Goal: Task Accomplishment & Management: Complete application form

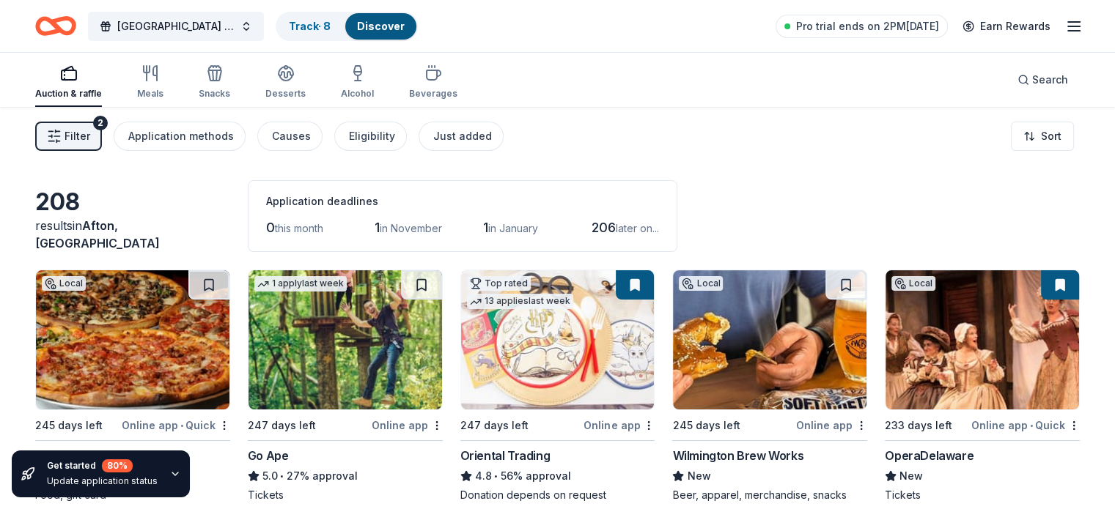
click at [169, 474] on icon "button" at bounding box center [175, 474] width 12 height 12
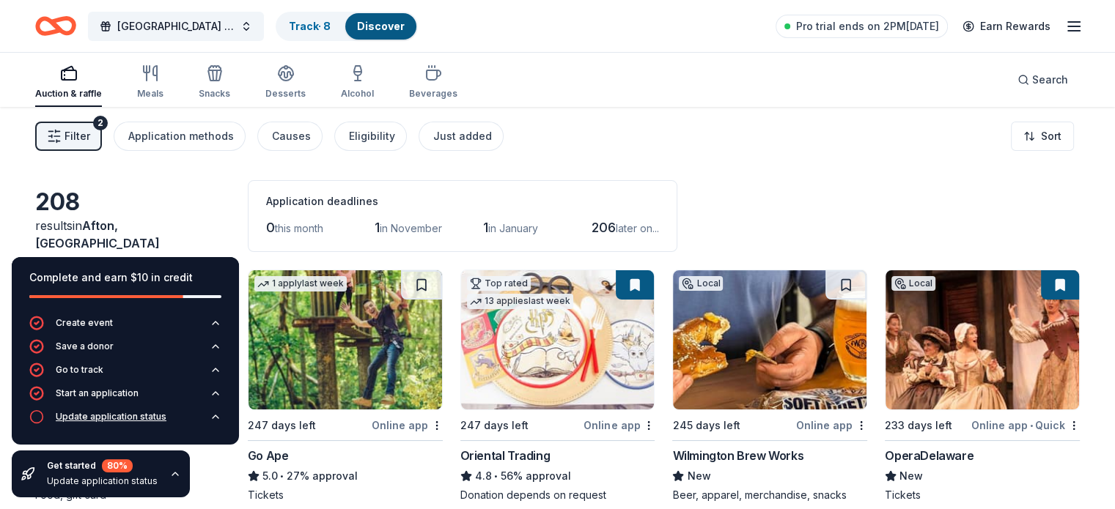
click at [101, 416] on div "Update application status" at bounding box center [111, 417] width 111 height 12
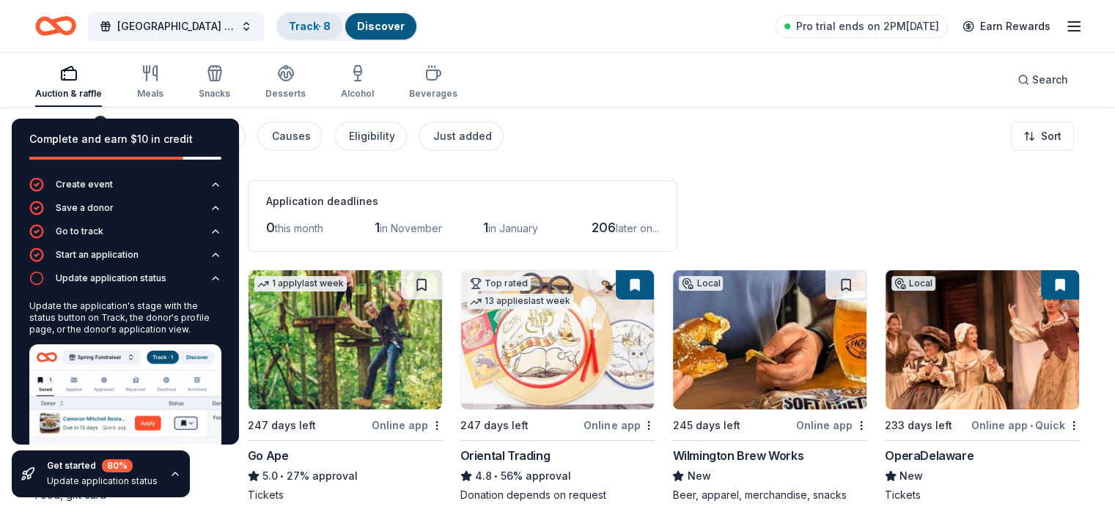
click at [331, 26] on link "Track · 8" at bounding box center [310, 26] width 42 height 12
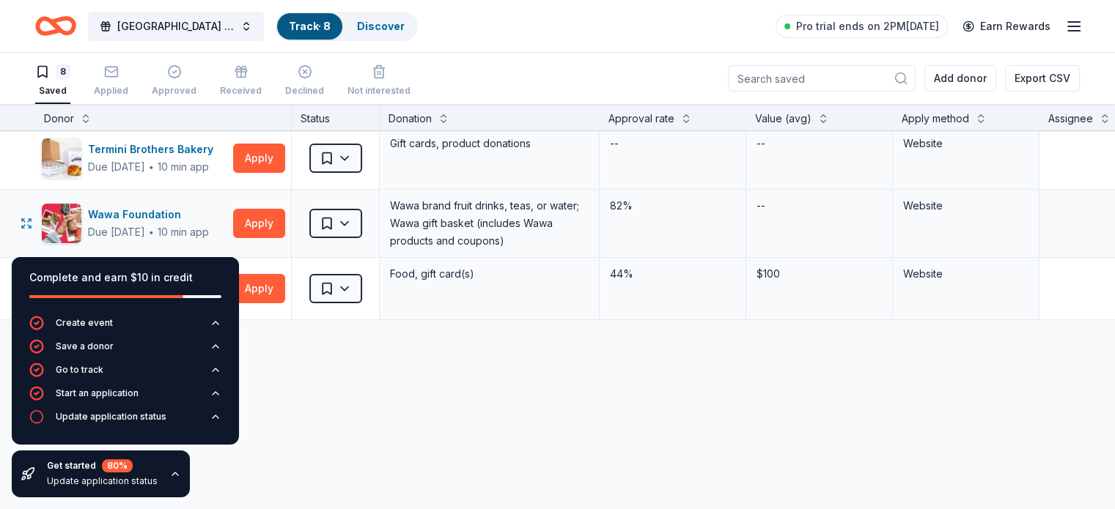
scroll to position [337, 0]
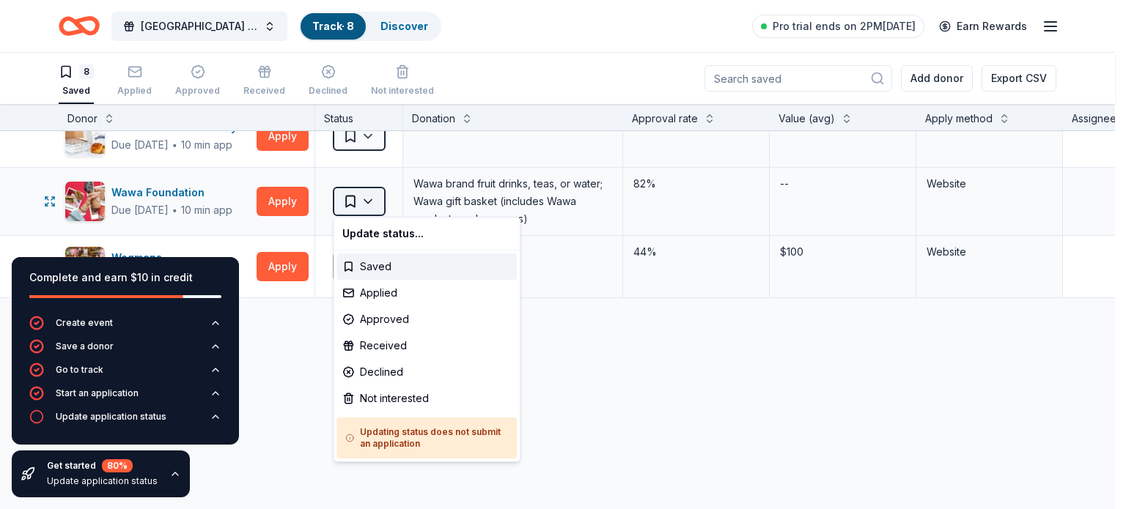
click at [366, 196] on html "Concord High School Class of 2026 After Prom Track · 8 Discover Pro trial ends …" at bounding box center [563, 254] width 1126 height 509
click at [378, 298] on div "Applied" at bounding box center [426, 293] width 180 height 26
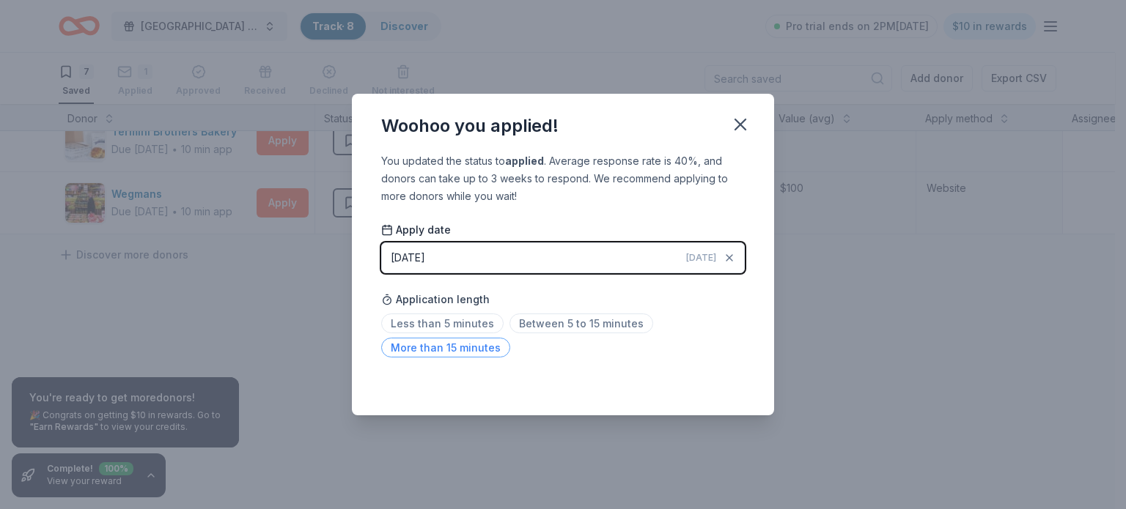
click at [457, 352] on span "More than 15 minutes" at bounding box center [445, 348] width 129 height 20
click at [734, 125] on icon "button" at bounding box center [740, 124] width 21 height 21
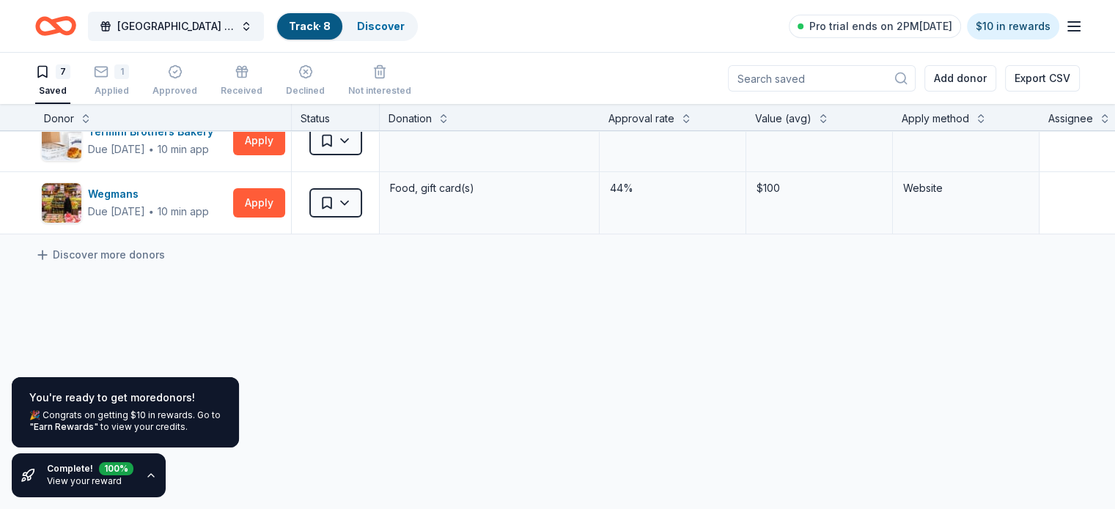
click at [147, 474] on icon "button" at bounding box center [151, 476] width 12 height 12
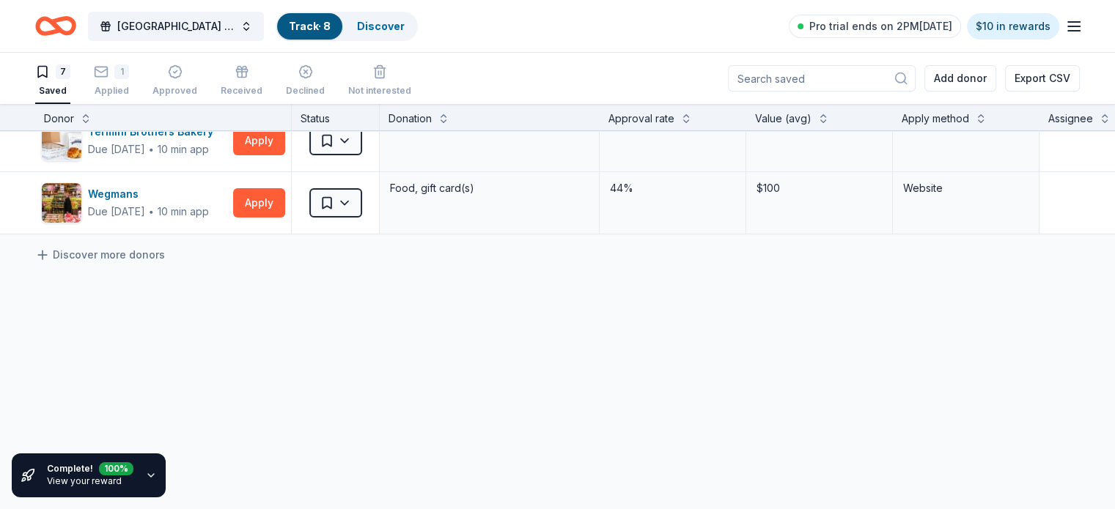
click at [73, 475] on div "Complete! 100 % View your reward" at bounding box center [90, 475] width 86 height 26
click at [148, 474] on icon "button" at bounding box center [151, 475] width 6 height 3
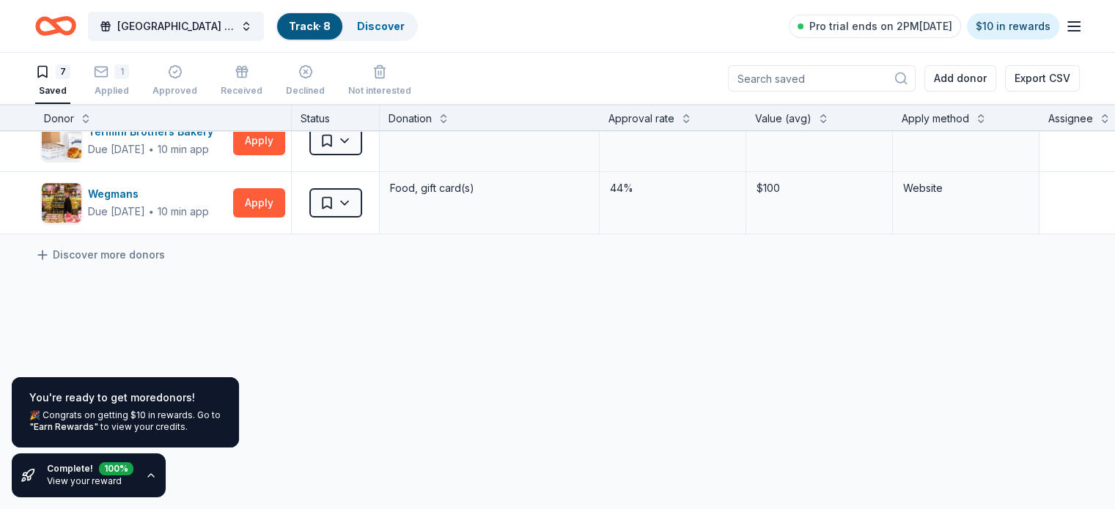
click at [119, 410] on div "🎉 Congrats on getting $10 in rewards. Go to "Earn Rewards" to view your credits." at bounding box center [125, 421] width 192 height 23
click at [70, 469] on div "Complete! 100 %" at bounding box center [90, 468] width 86 height 13
click at [147, 476] on icon "button" at bounding box center [151, 476] width 12 height 12
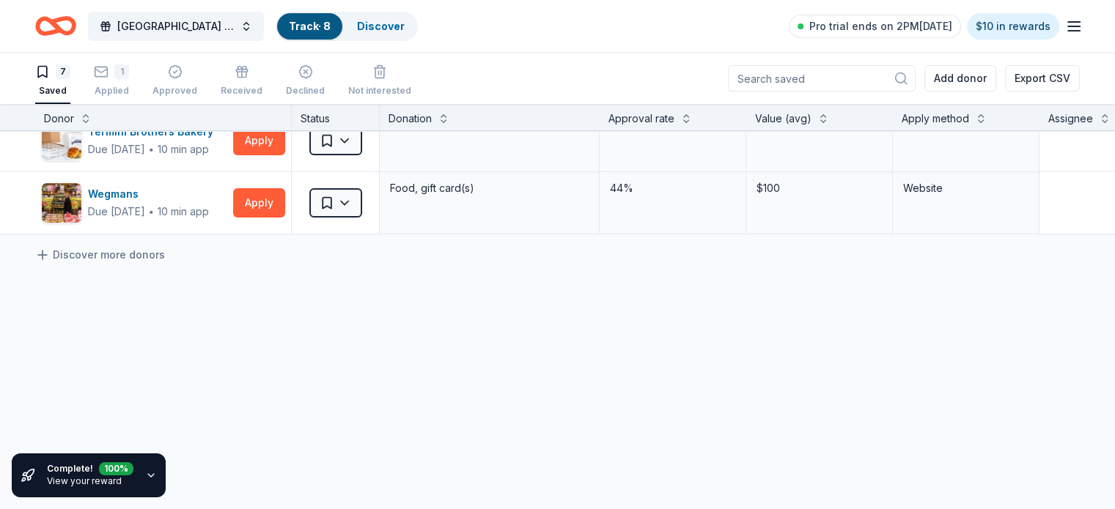
click at [70, 479] on link "View your reward" at bounding box center [84, 481] width 75 height 11
click at [147, 474] on icon "button" at bounding box center [151, 476] width 12 height 12
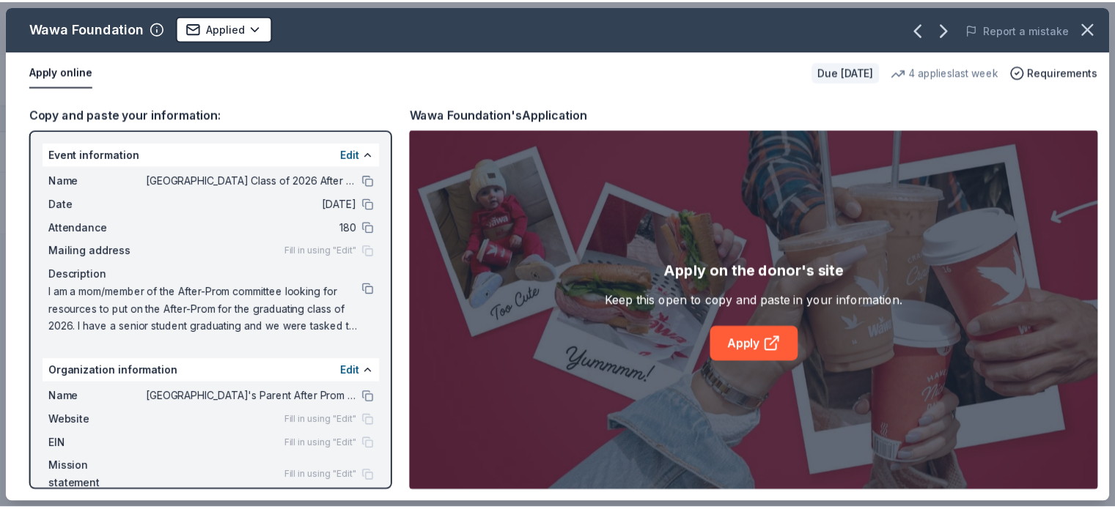
scroll to position [342, 0]
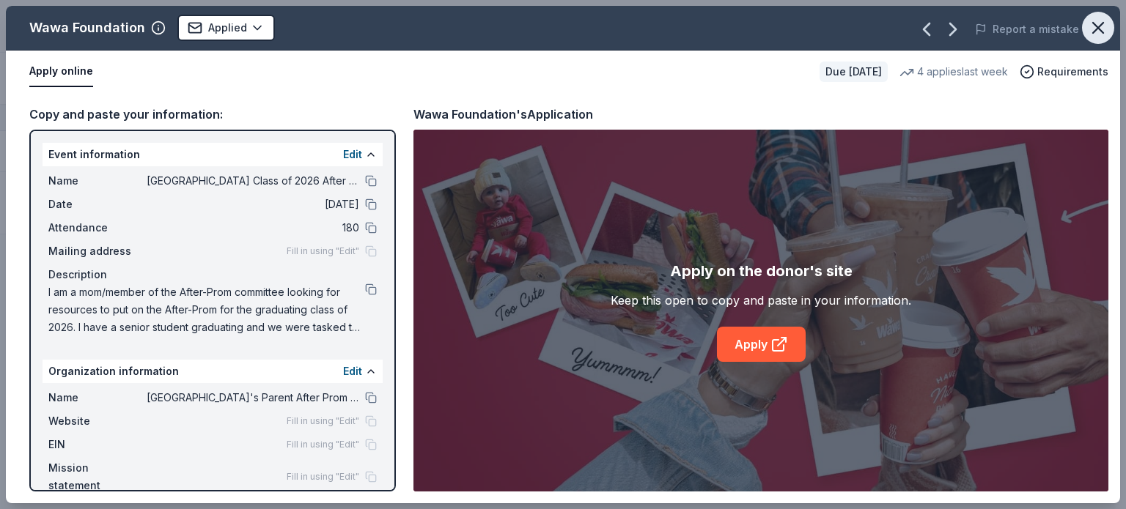
click at [1093, 24] on icon "button" at bounding box center [1098, 28] width 10 height 10
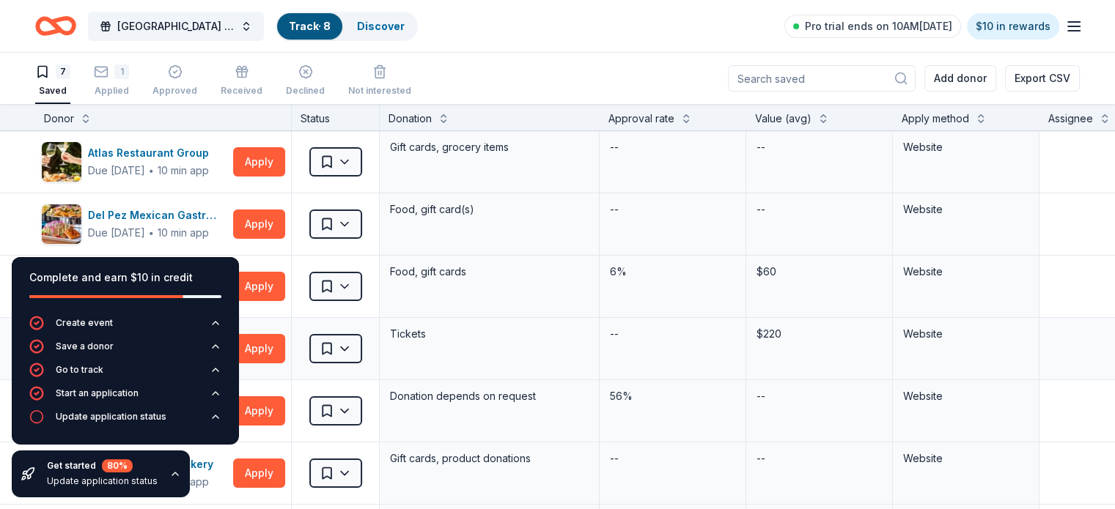
scroll to position [0, 0]
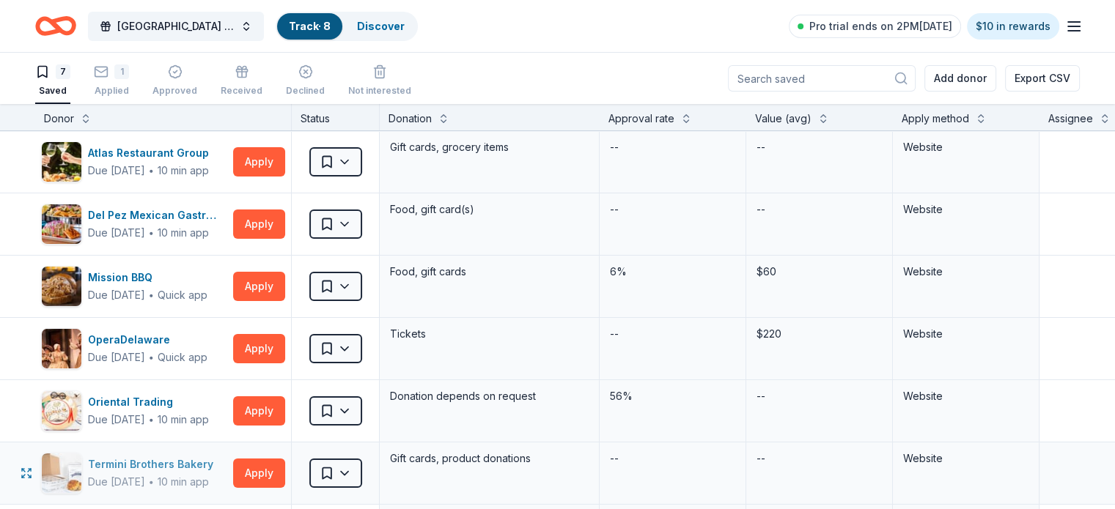
scroll to position [73, 0]
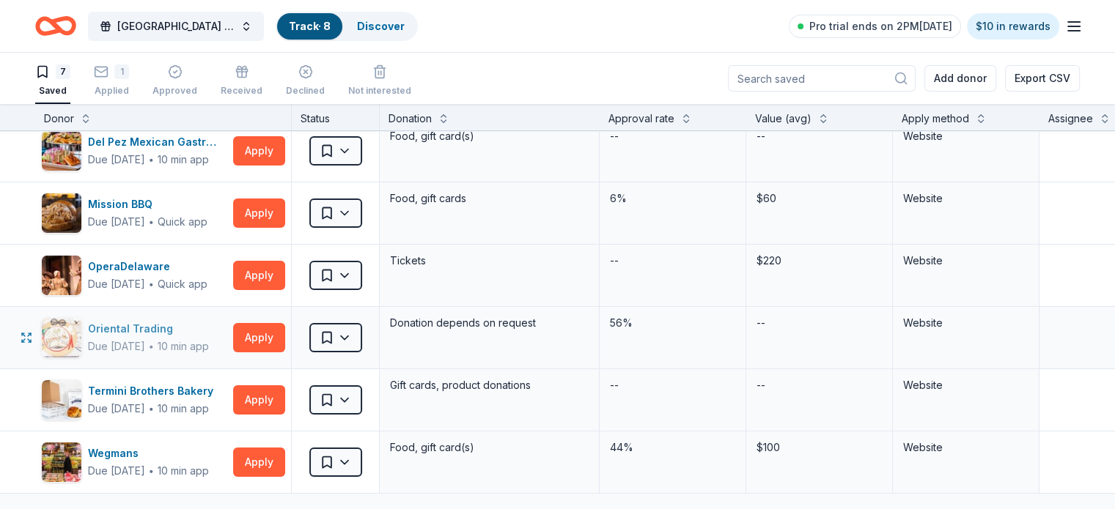
click at [145, 338] on div "Due [DATE]" at bounding box center [116, 347] width 57 height 18
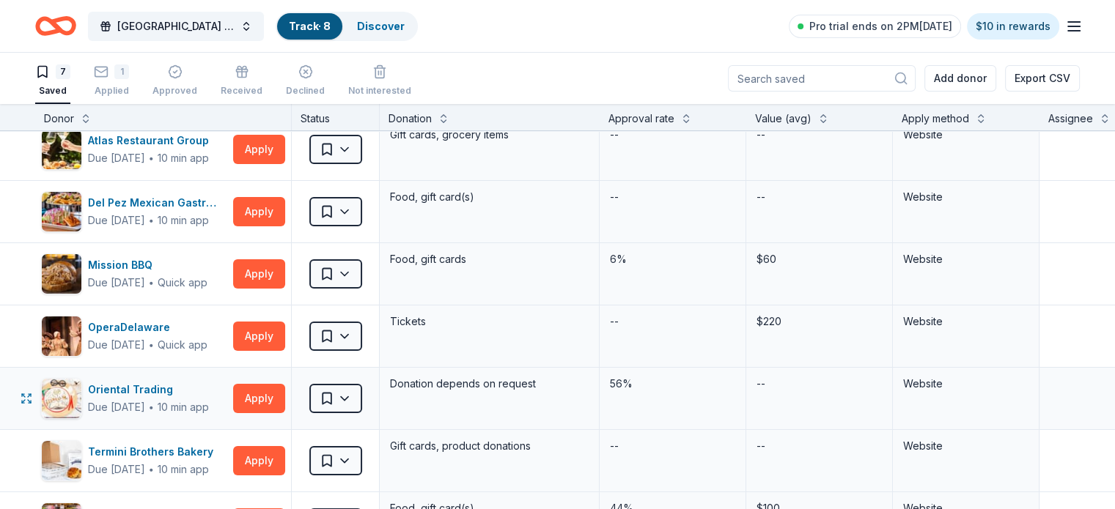
scroll to position [0, 0]
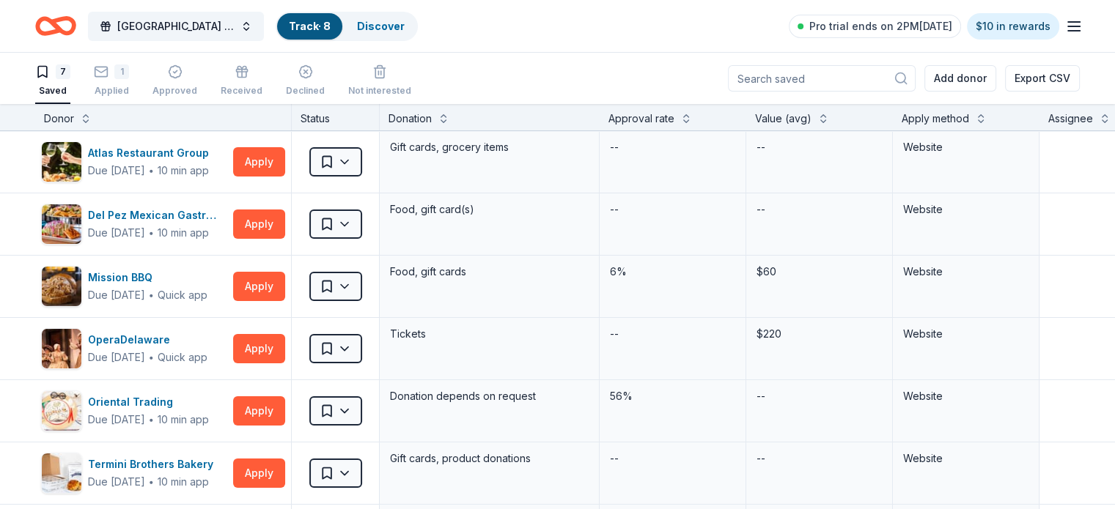
click at [74, 24] on icon "Home" at bounding box center [62, 25] width 23 height 15
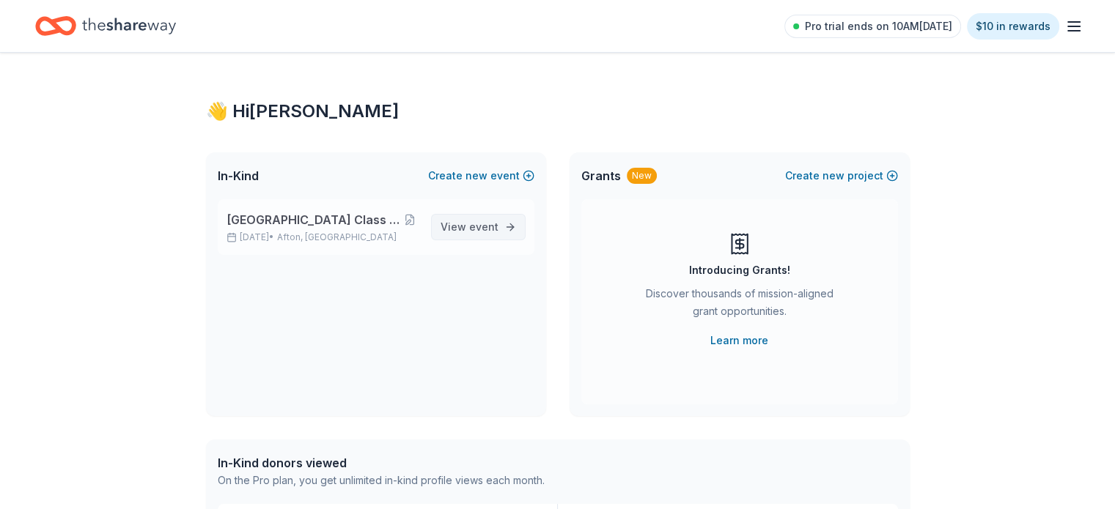
click at [496, 222] on span "event" at bounding box center [483, 227] width 29 height 12
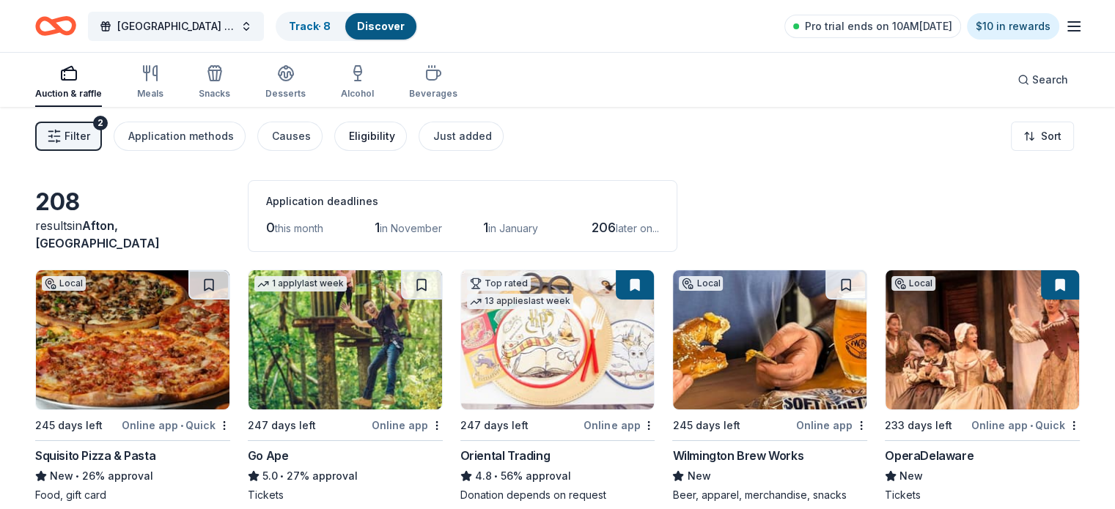
click at [391, 136] on div "Eligibility" at bounding box center [372, 137] width 46 height 18
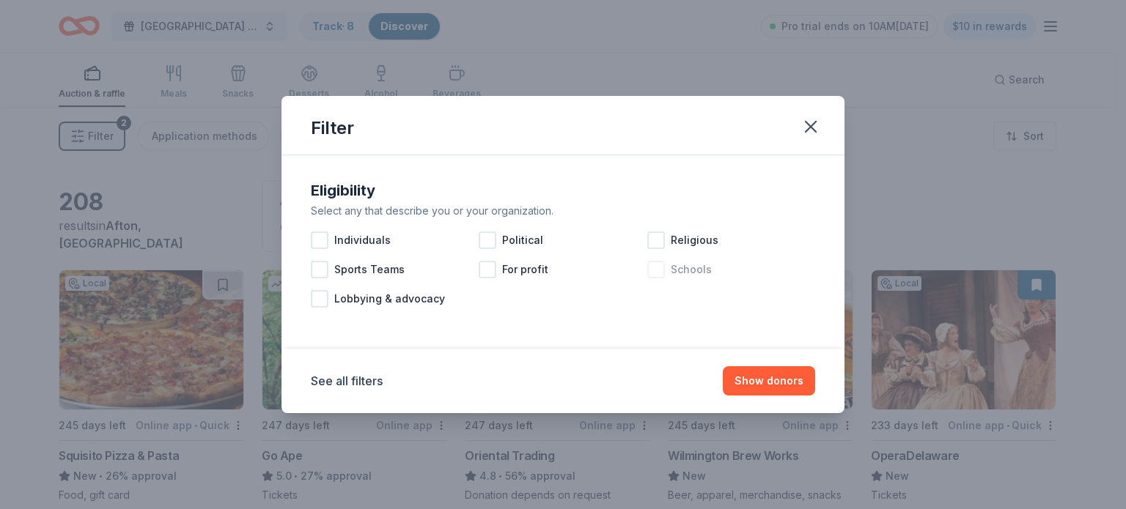
click at [660, 270] on div at bounding box center [656, 270] width 18 height 18
click at [739, 380] on button "Show 198 donors" at bounding box center [759, 380] width 111 height 29
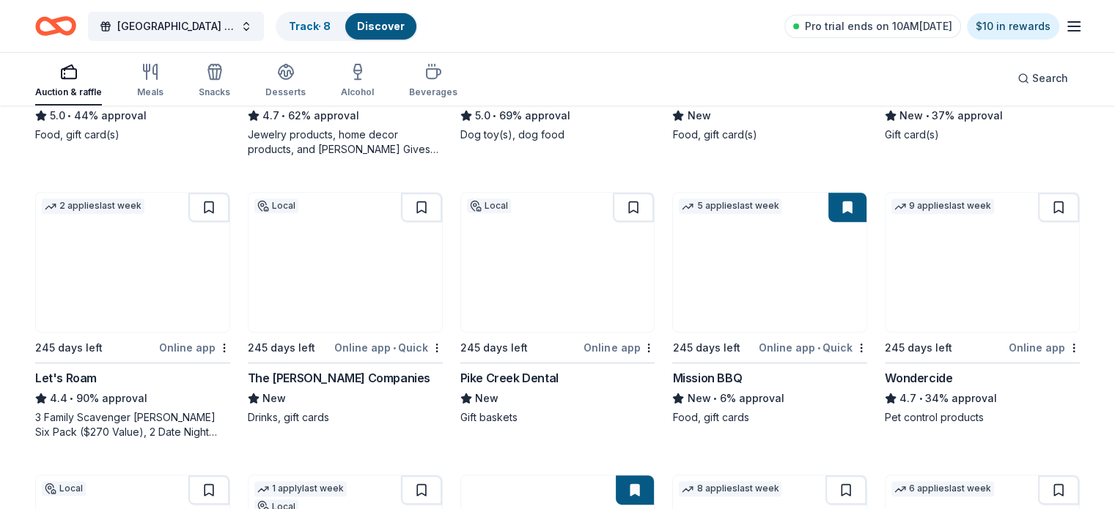
scroll to position [660, 0]
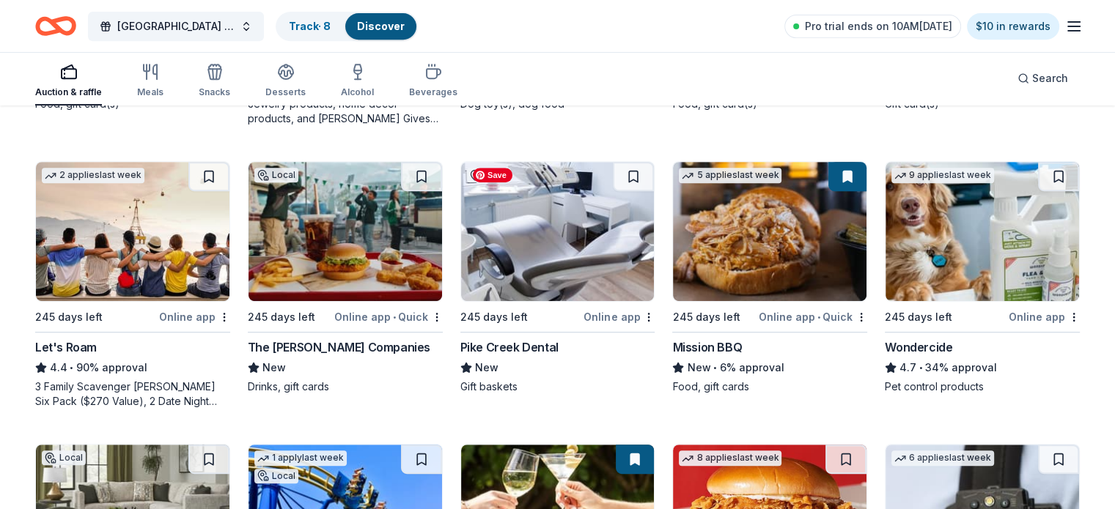
click at [554, 243] on img at bounding box center [557, 231] width 193 height 139
click at [309, 29] on div "Track · 9" at bounding box center [309, 26] width 65 height 26
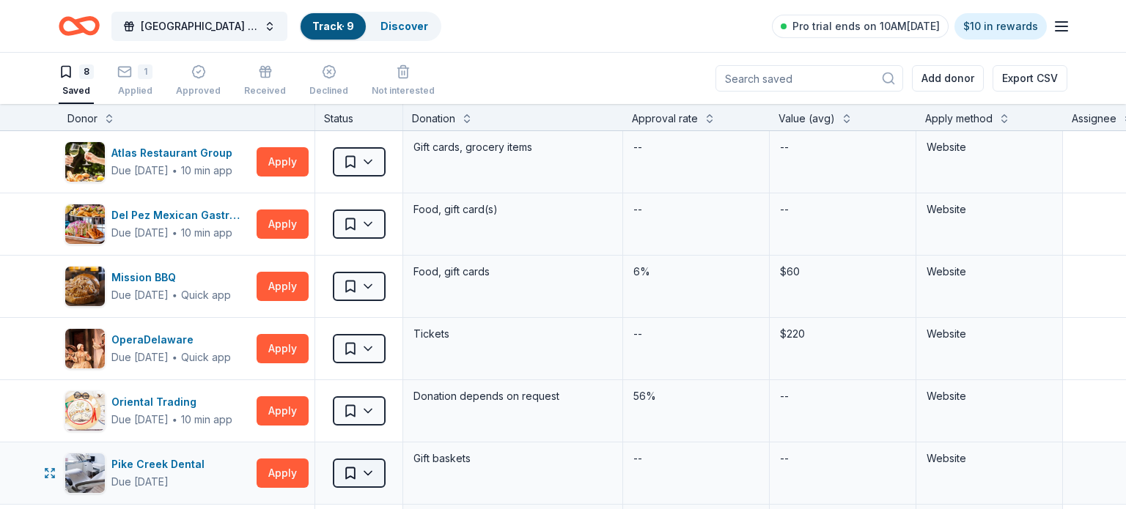
click at [374, 471] on html "Concord High School Class of 2026 After Prom Track · 9 Discover Pro trial ends …" at bounding box center [563, 254] width 1126 height 509
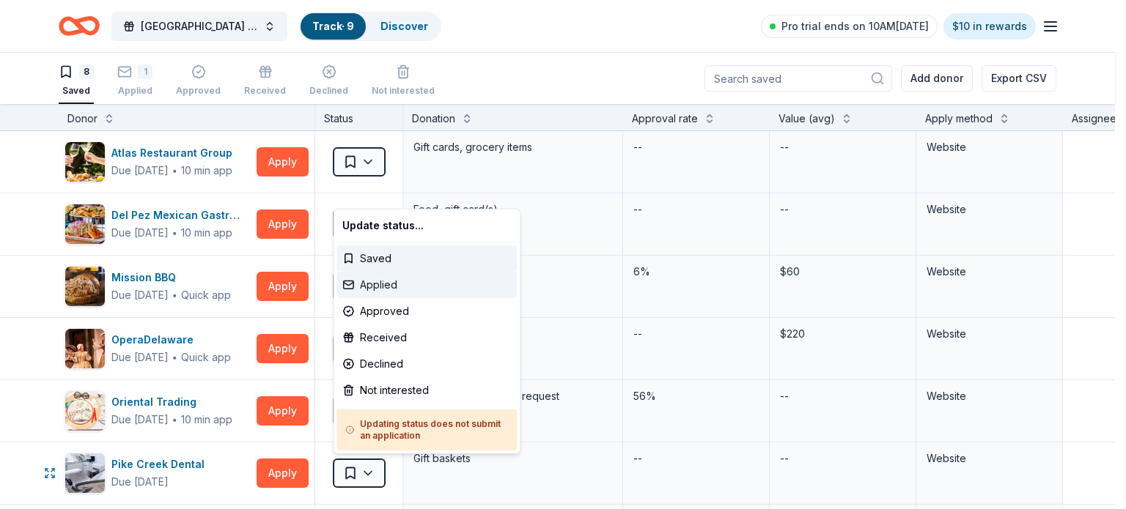
click at [384, 283] on div "Applied" at bounding box center [426, 285] width 180 height 26
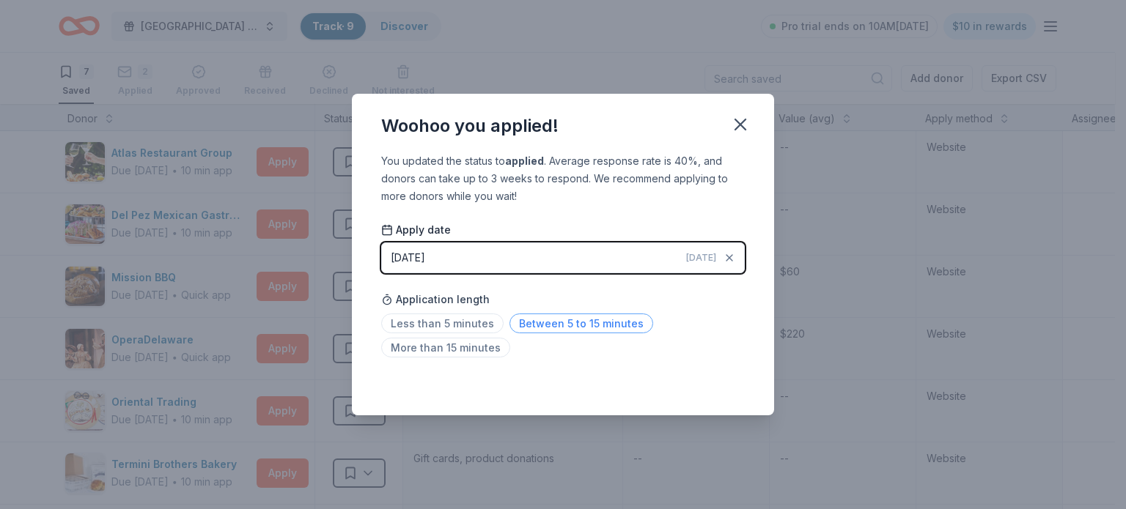
click at [538, 322] on span "Between 5 to 15 minutes" at bounding box center [581, 324] width 144 height 20
click at [731, 386] on div "Saved" at bounding box center [563, 384] width 364 height 18
click at [742, 122] on icon "button" at bounding box center [740, 124] width 10 height 10
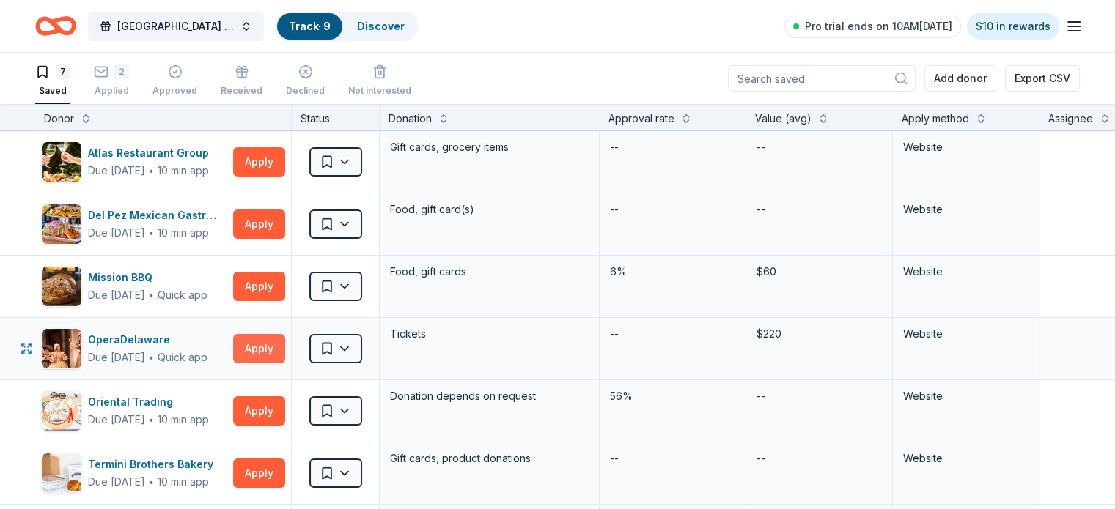
click at [285, 342] on button "Apply" at bounding box center [259, 348] width 52 height 29
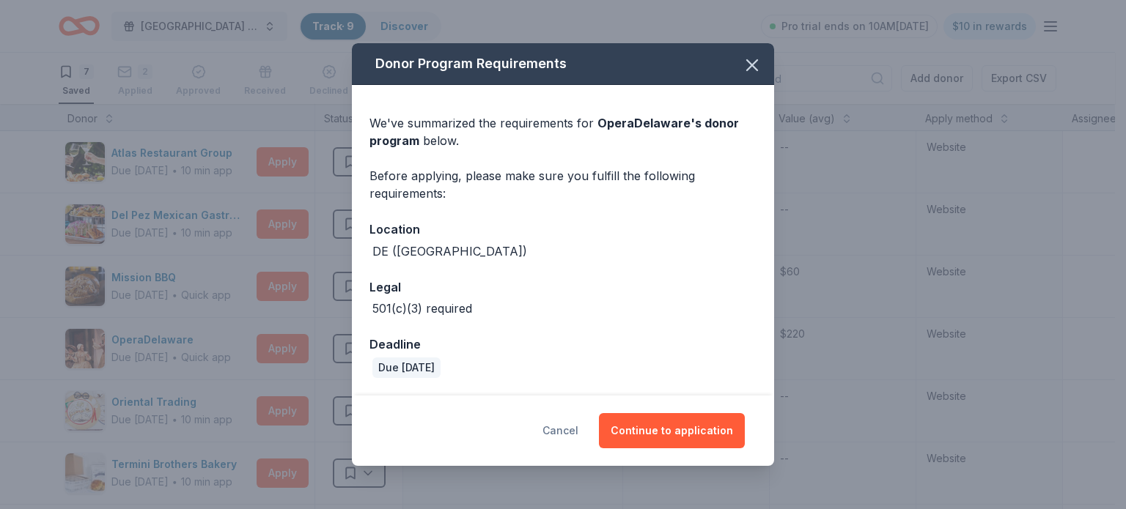
click at [577, 426] on button "Cancel" at bounding box center [560, 430] width 36 height 35
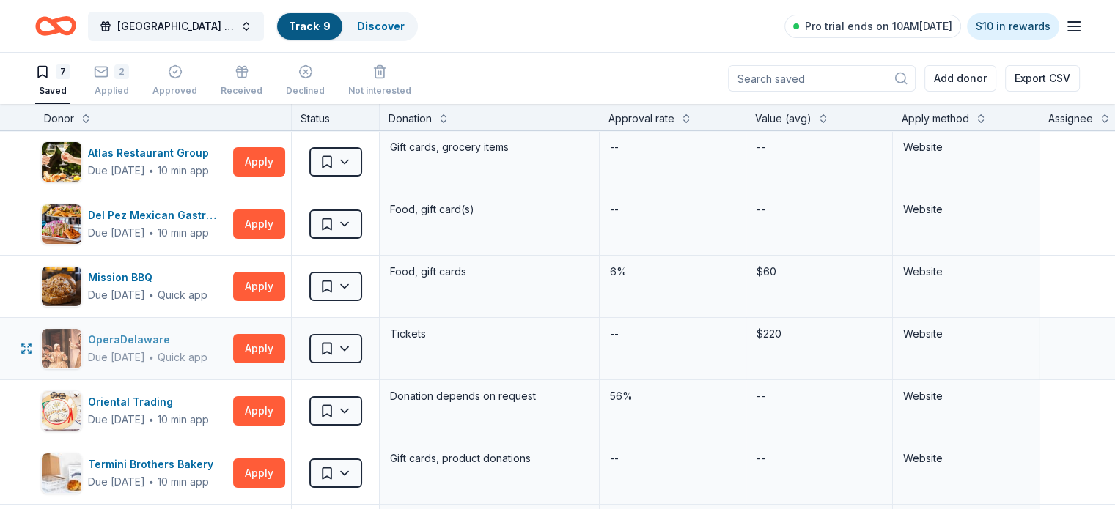
click at [128, 339] on div "OperaDelaware" at bounding box center [147, 340] width 119 height 18
click at [405, 21] on link "Discover" at bounding box center [381, 26] width 48 height 12
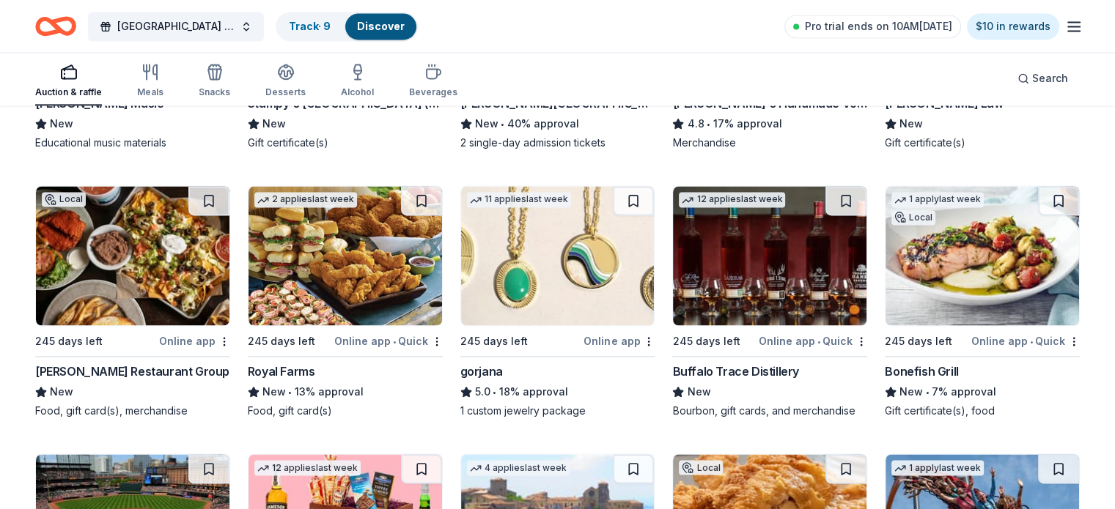
scroll to position [2294, 0]
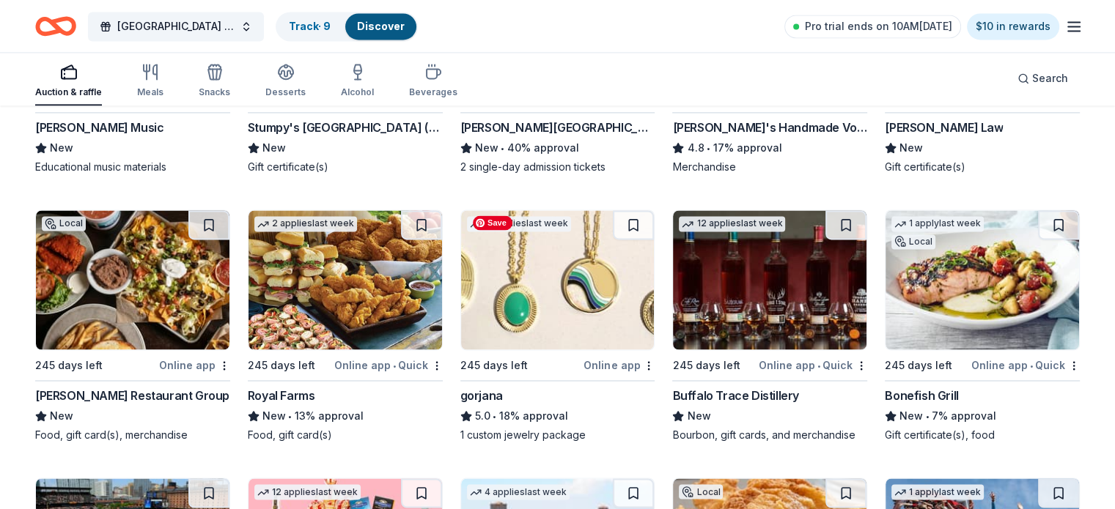
click at [578, 299] on img at bounding box center [557, 279] width 193 height 139
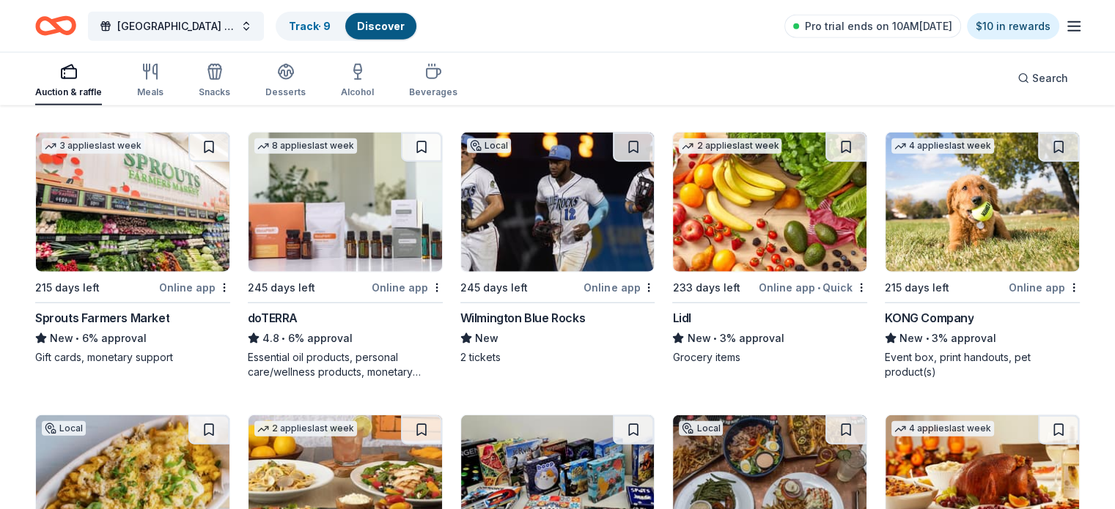
scroll to position [3357, 0]
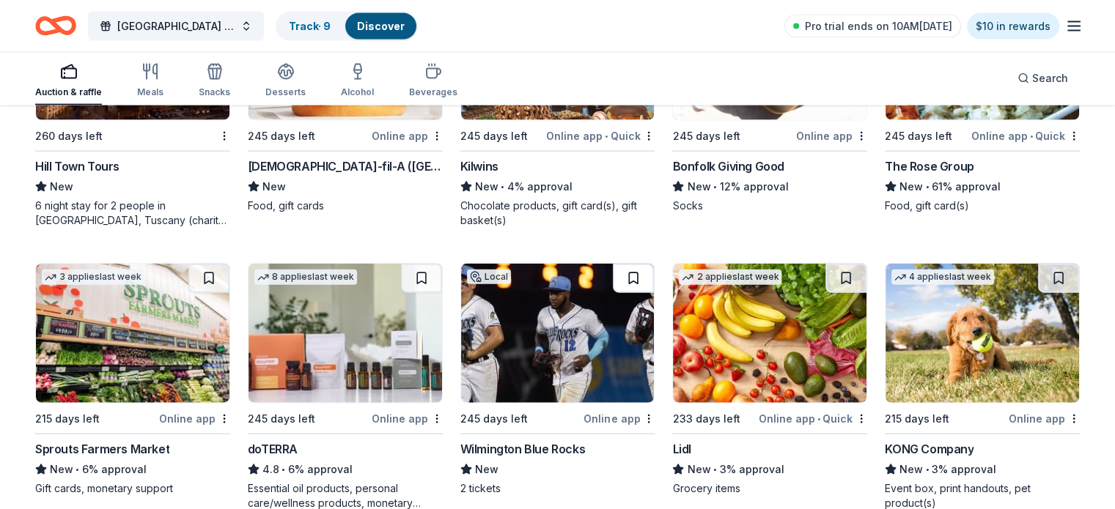
click at [630, 273] on button at bounding box center [633, 278] width 41 height 29
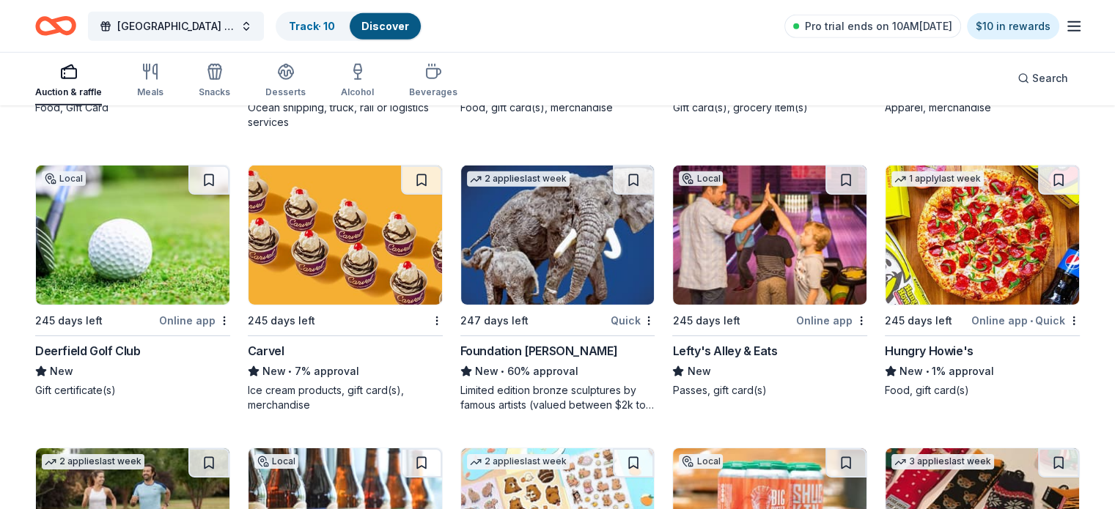
scroll to position [4453, 0]
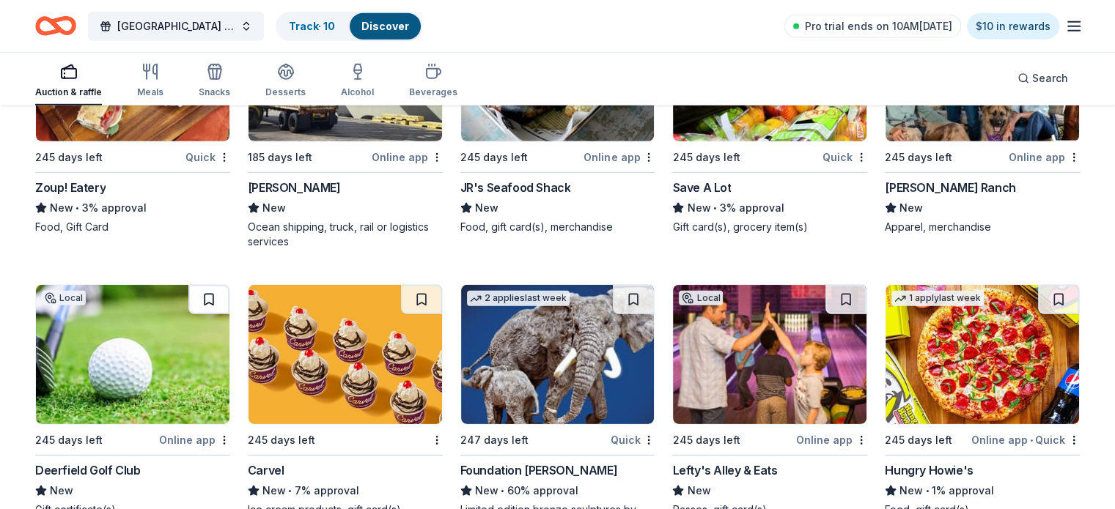
click at [221, 295] on button at bounding box center [208, 299] width 41 height 29
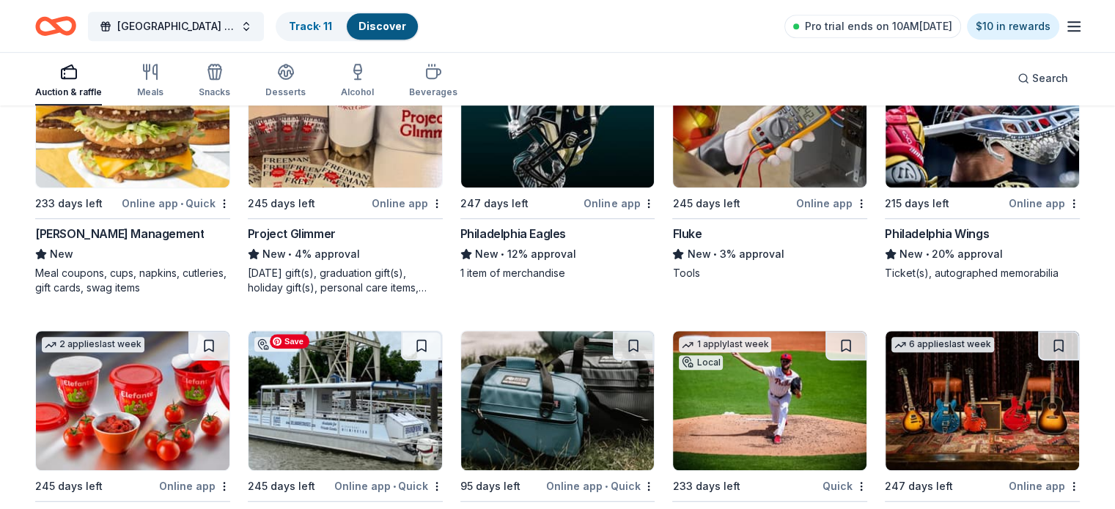
scroll to position [6505, 0]
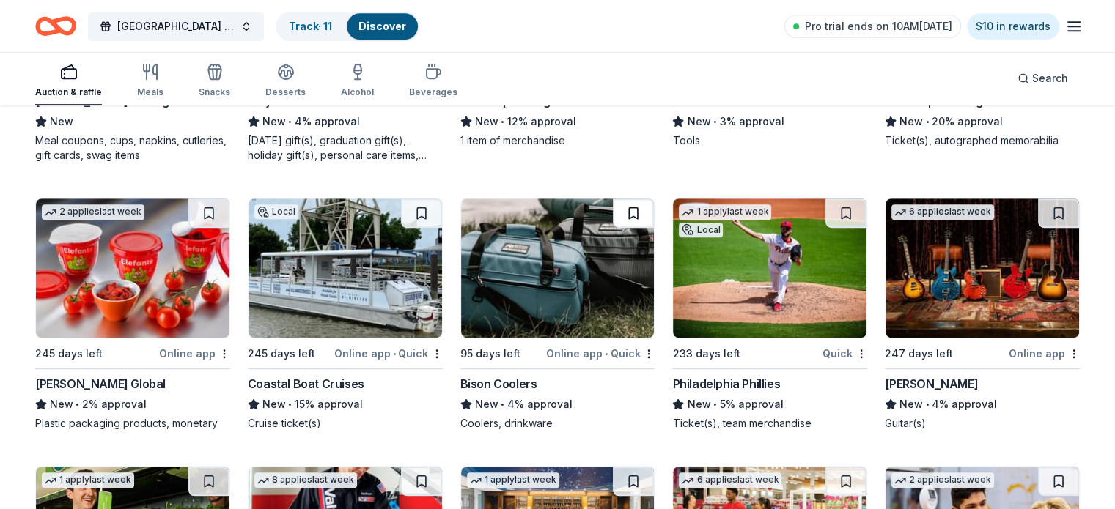
click at [627, 205] on button at bounding box center [633, 213] width 41 height 29
click at [593, 344] on div "Online app • Quick" at bounding box center [600, 353] width 108 height 18
click at [207, 22] on span "Concord High School Class of 2026 After Prom" at bounding box center [175, 27] width 117 height 18
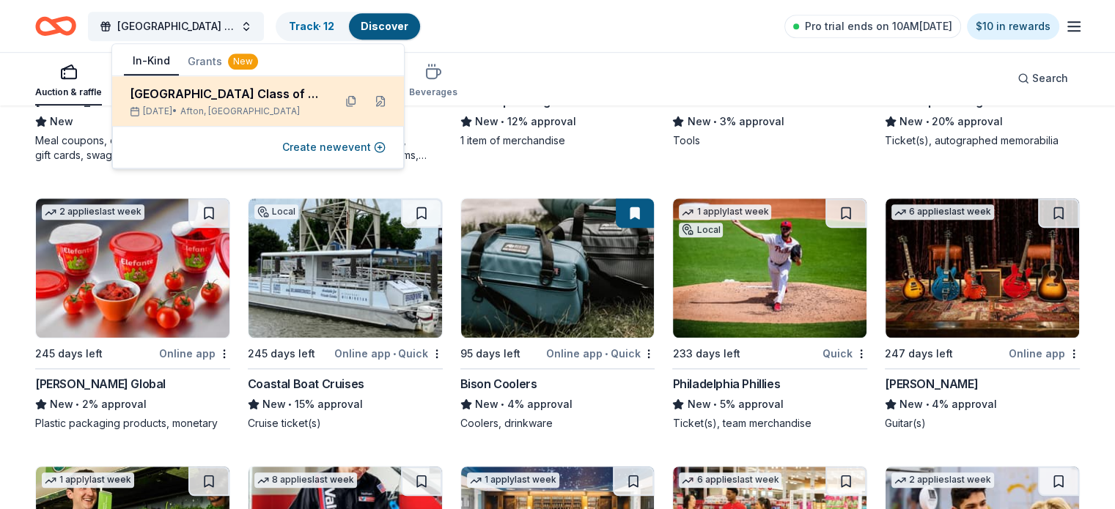
click at [185, 99] on div "Concord High School Class of 2026 After Prom" at bounding box center [226, 94] width 192 height 18
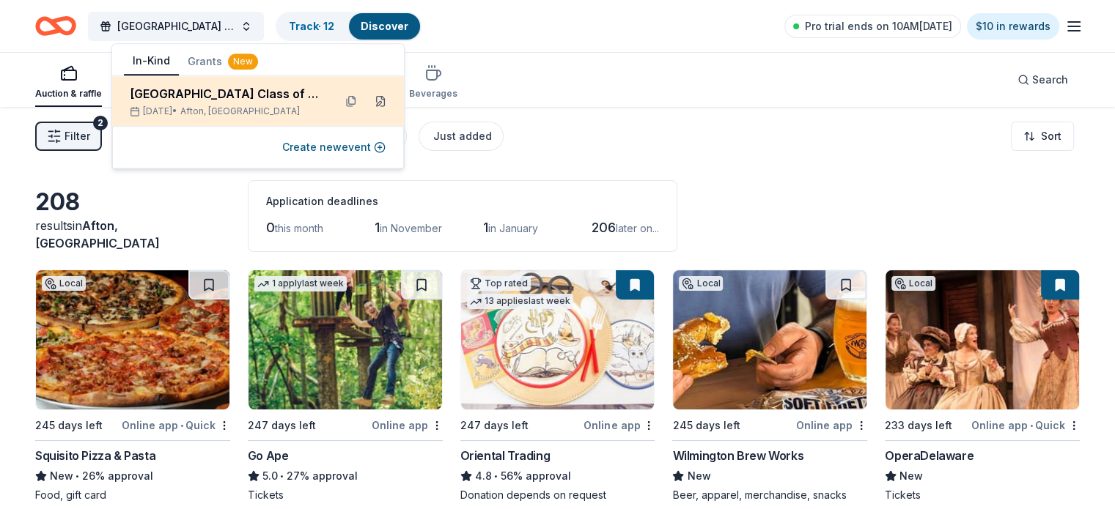
click at [381, 100] on button at bounding box center [380, 100] width 23 height 23
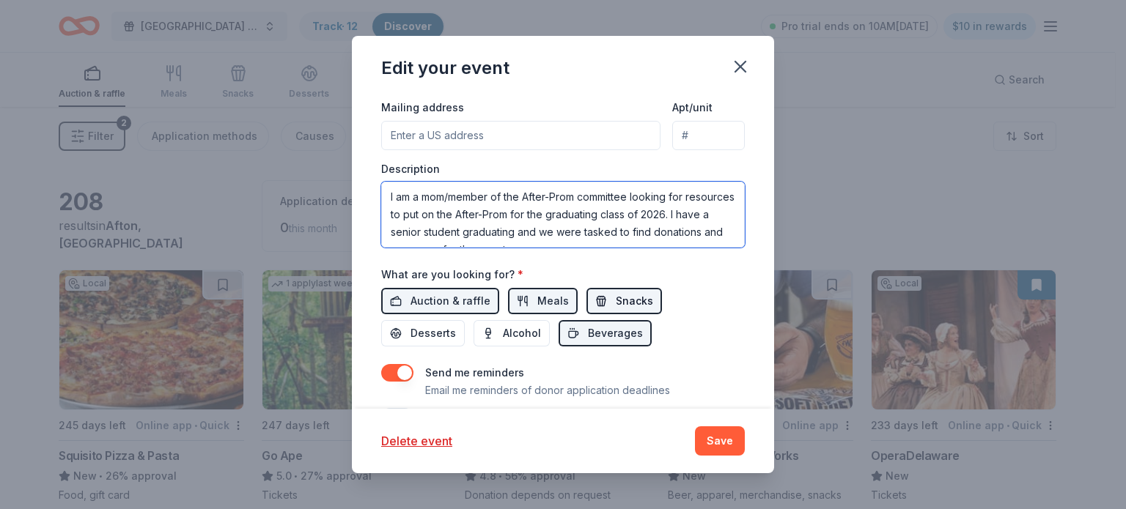
scroll to position [70, 0]
drag, startPoint x: 387, startPoint y: 196, endPoint x: 753, endPoint y: 360, distance: 401.2
click at [753, 360] on div "Update donors you've applied to Let donors know of any updates you've made sinc…" at bounding box center [563, 252] width 422 height 314
paste textarea "parent and member of the After-Prom Committee for the graduating class of 2026.…"
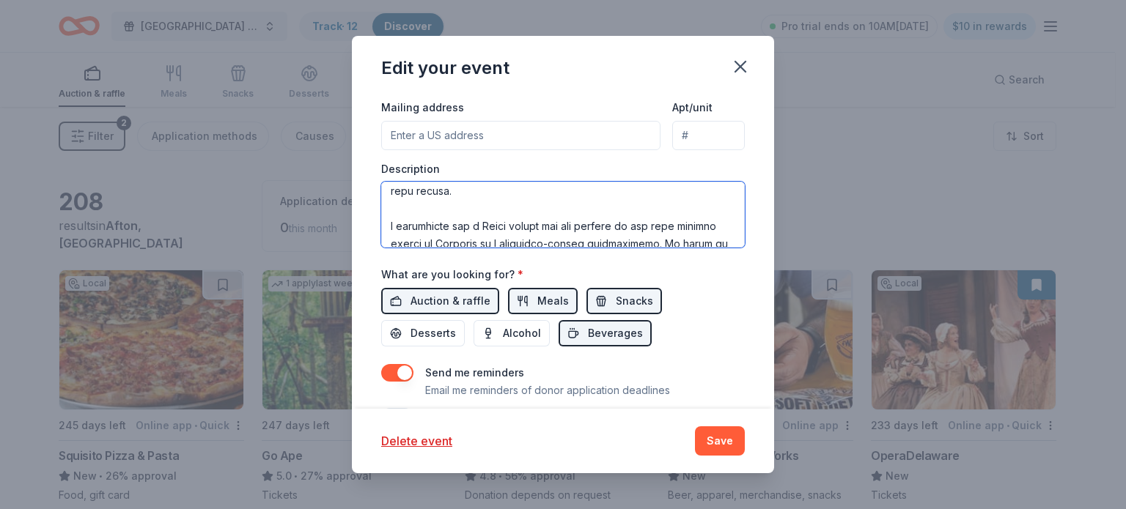
drag, startPoint x: 388, startPoint y: 191, endPoint x: 540, endPoint y: 218, distance: 154.1
click at [540, 218] on textarea at bounding box center [563, 215] width 364 height 66
drag, startPoint x: 498, startPoint y: 199, endPoint x: 484, endPoint y: 202, distance: 14.9
click at [499, 199] on textarea at bounding box center [563, 215] width 364 height 66
drag, startPoint x: 387, startPoint y: 222, endPoint x: 407, endPoint y: 221, distance: 20.5
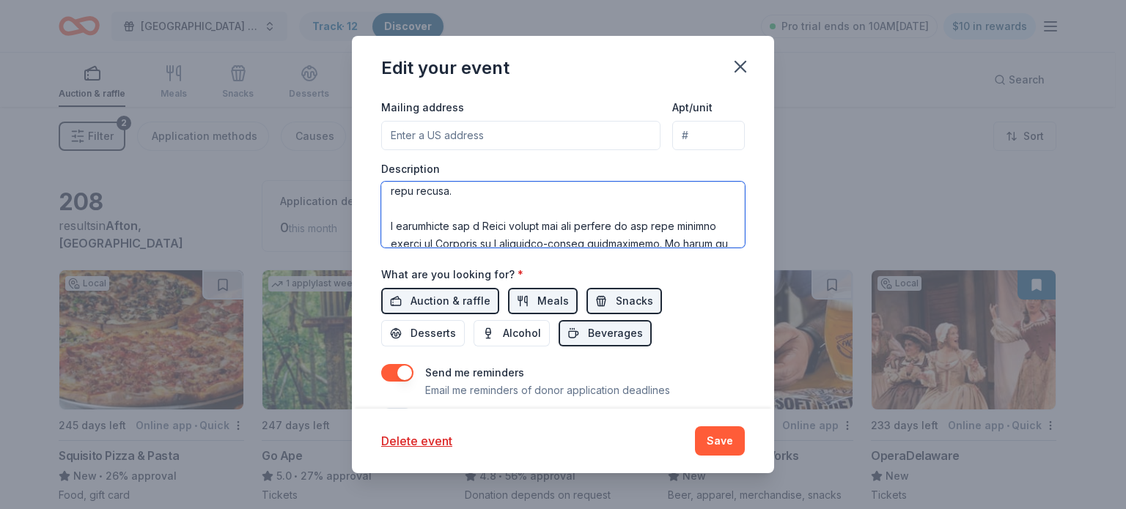
click at [407, 221] on textarea at bounding box center [563, 215] width 364 height 66
click at [437, 219] on textarea at bounding box center [563, 215] width 364 height 66
drag, startPoint x: 402, startPoint y: 225, endPoint x: 561, endPoint y: 233, distance: 160.0
click at [561, 233] on textarea at bounding box center [563, 215] width 364 height 66
drag, startPoint x: 513, startPoint y: 225, endPoint x: 490, endPoint y: 227, distance: 23.6
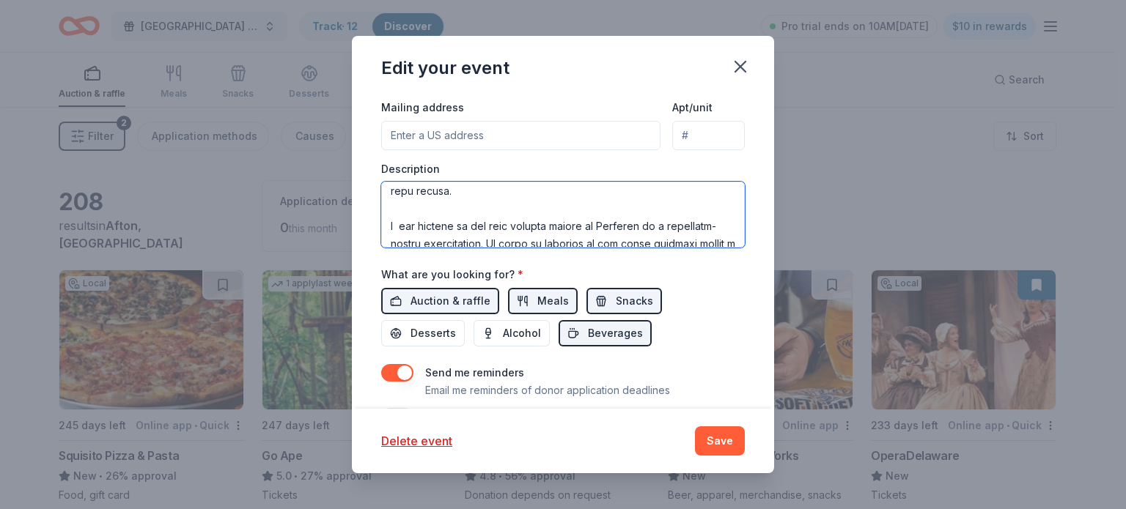
click at [490, 227] on textarea at bounding box center [563, 215] width 364 height 66
click at [575, 223] on textarea at bounding box center [563, 215] width 364 height 66
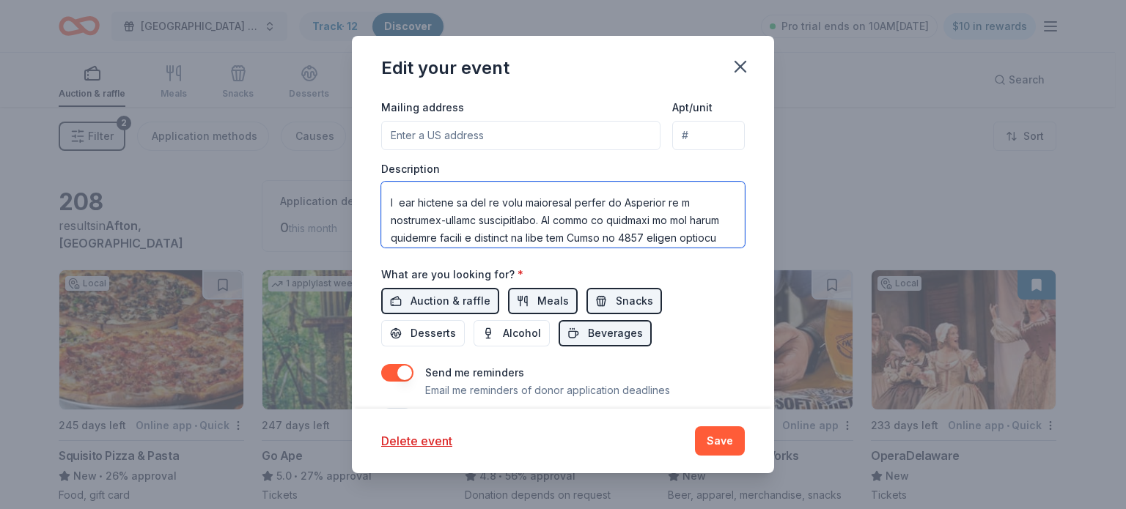
scroll to position [248, 0]
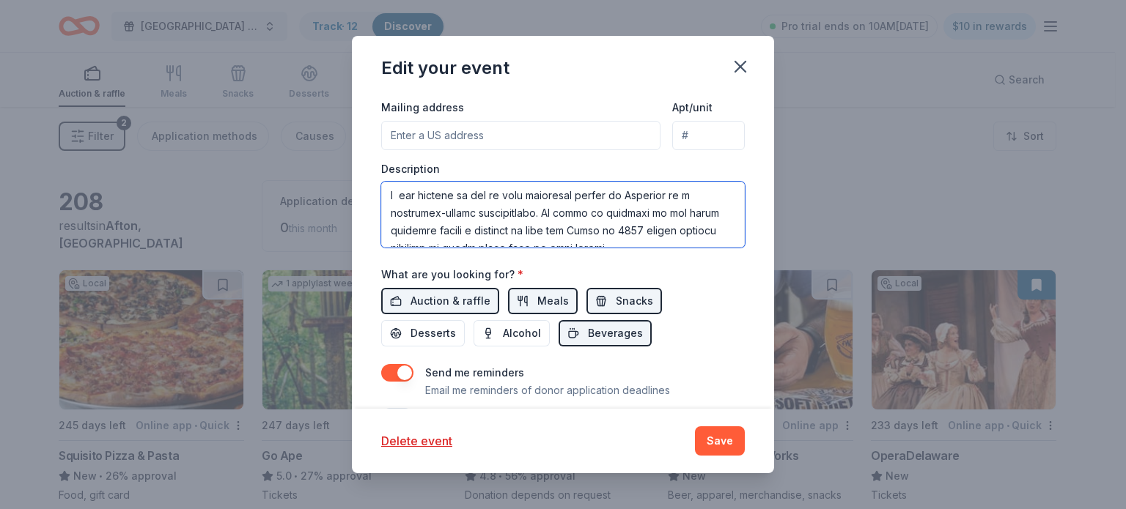
click at [547, 214] on textarea at bounding box center [563, 215] width 364 height 66
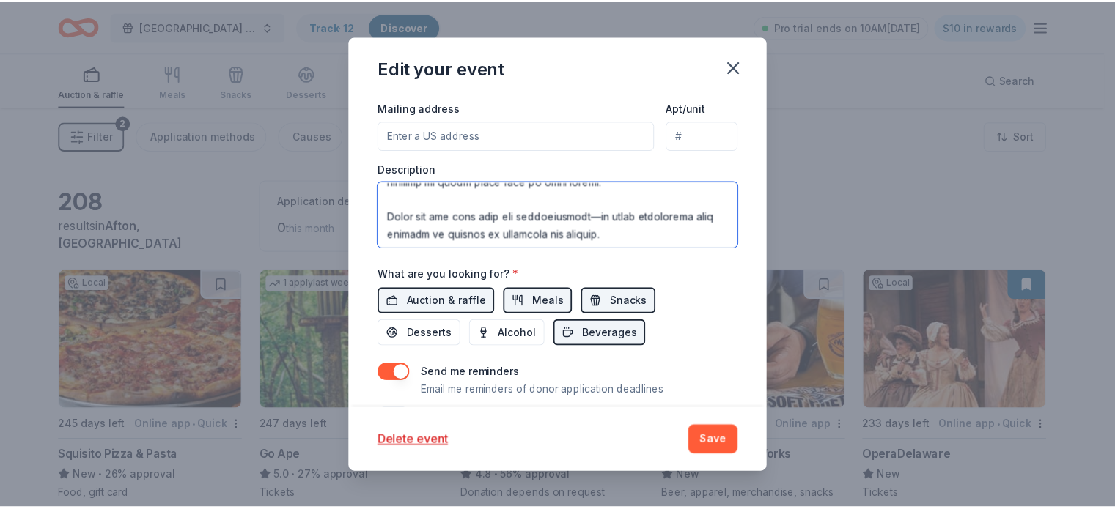
scroll to position [317, 0]
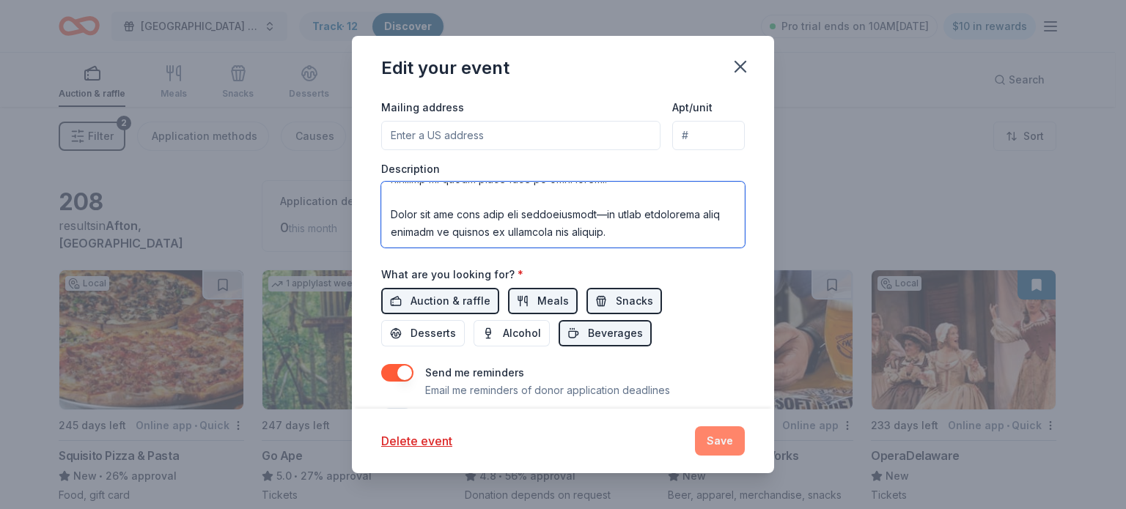
type textarea "I am a parent and member of the After-Prom Committee for the graduating class o…"
click at [710, 439] on button "Save" at bounding box center [720, 441] width 50 height 29
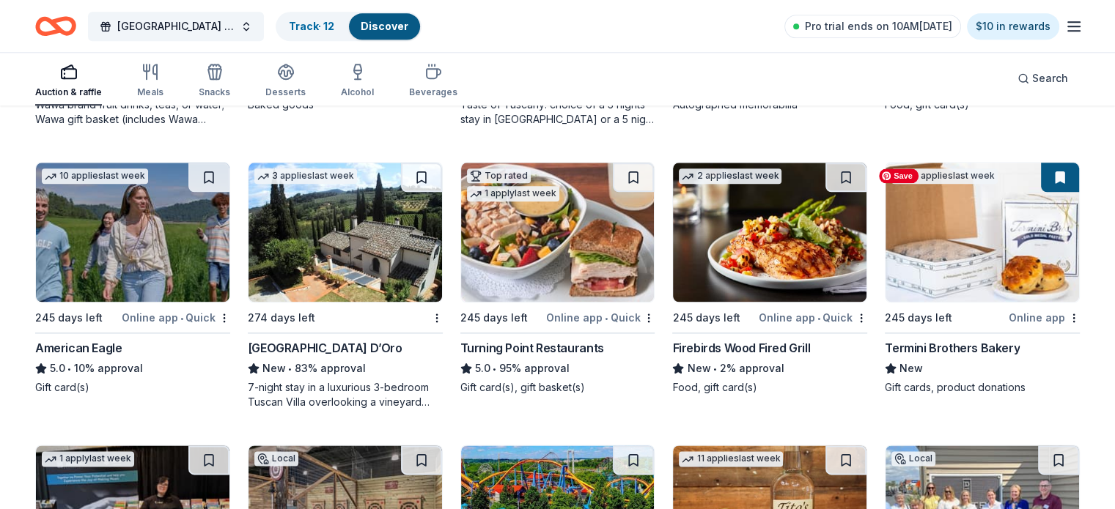
scroll to position [1816, 0]
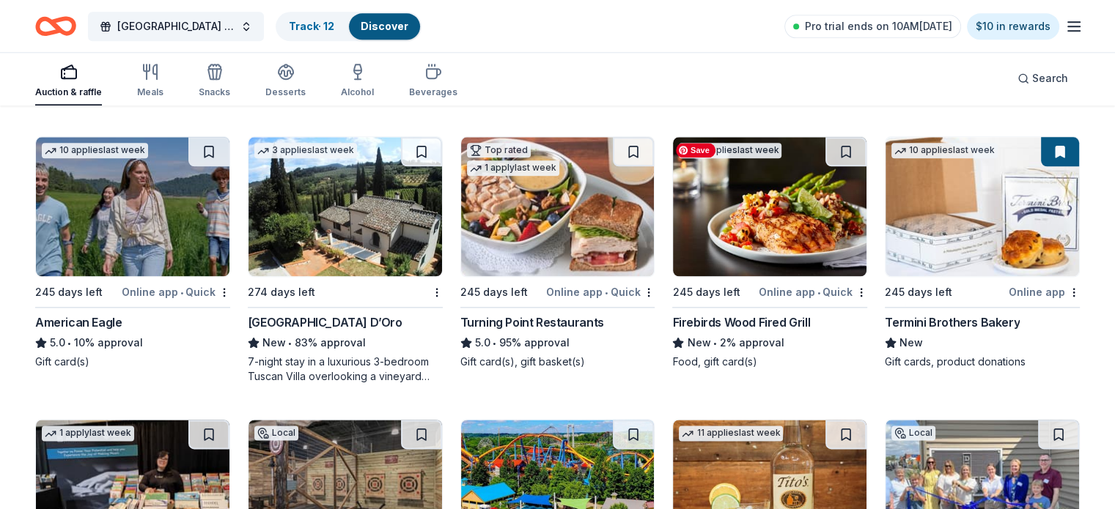
click at [751, 235] on img at bounding box center [769, 206] width 193 height 139
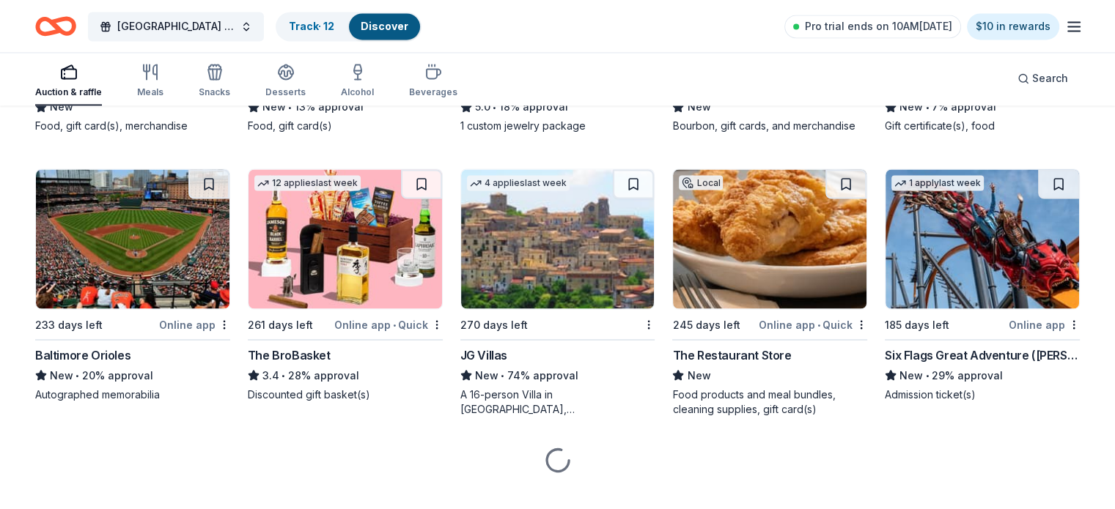
scroll to position [2622, 0]
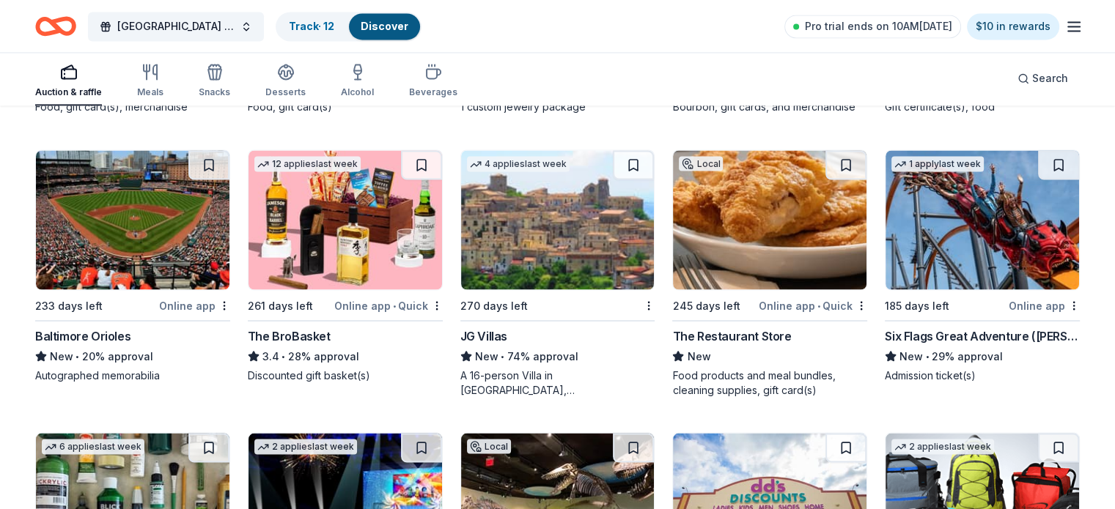
click at [557, 226] on img at bounding box center [557, 219] width 193 height 139
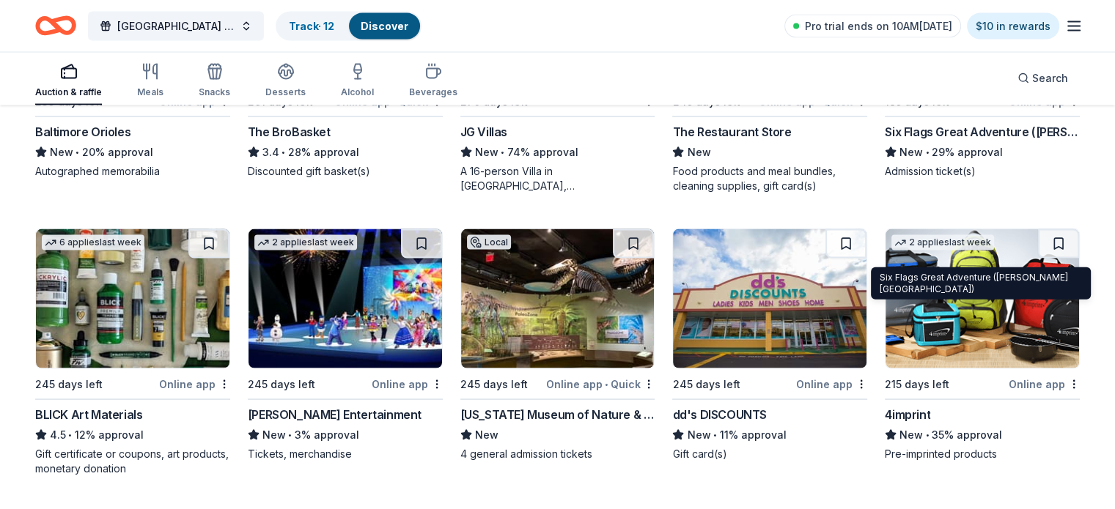
scroll to position [2842, 0]
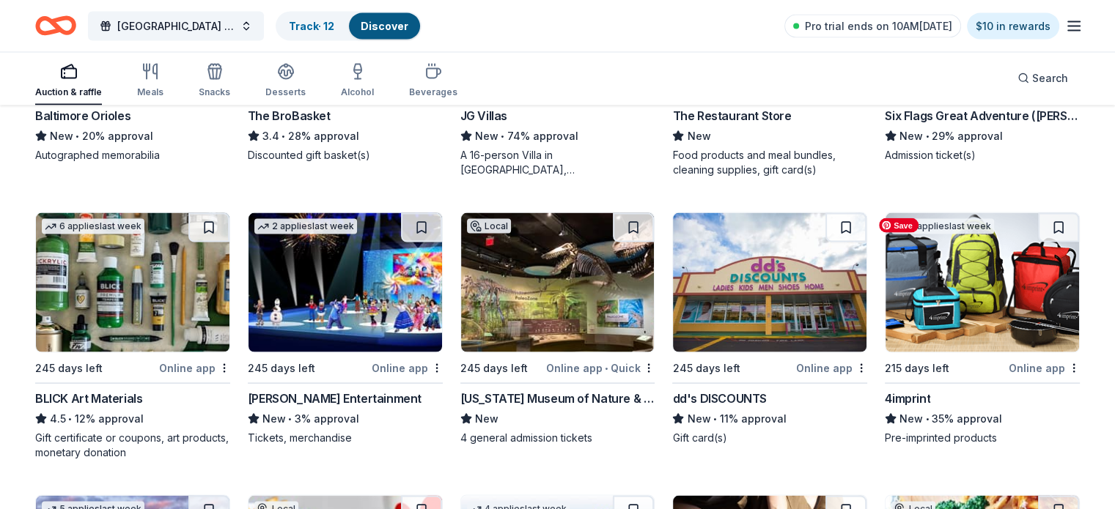
click at [949, 316] on img at bounding box center [981, 282] width 193 height 139
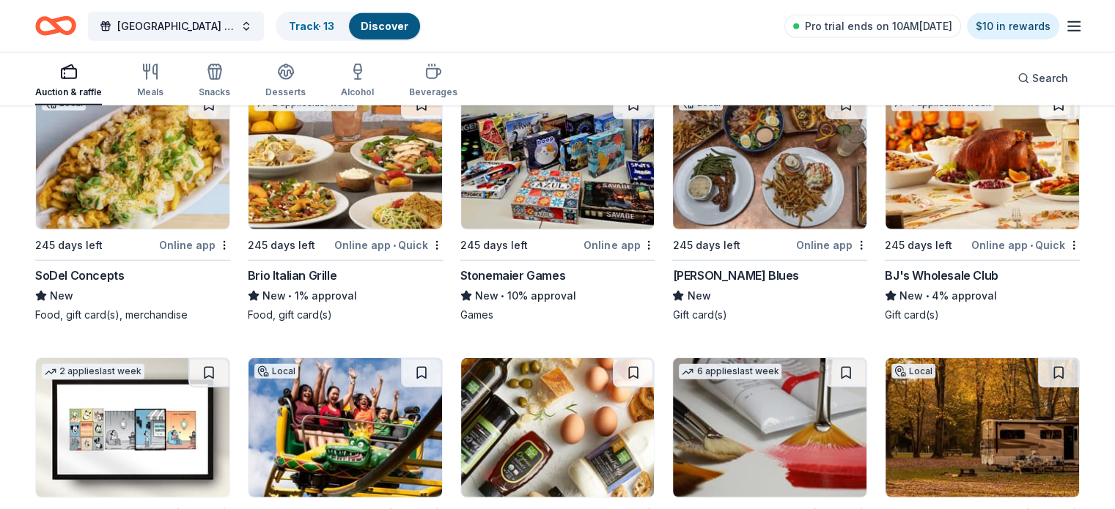
scroll to position [3741, 0]
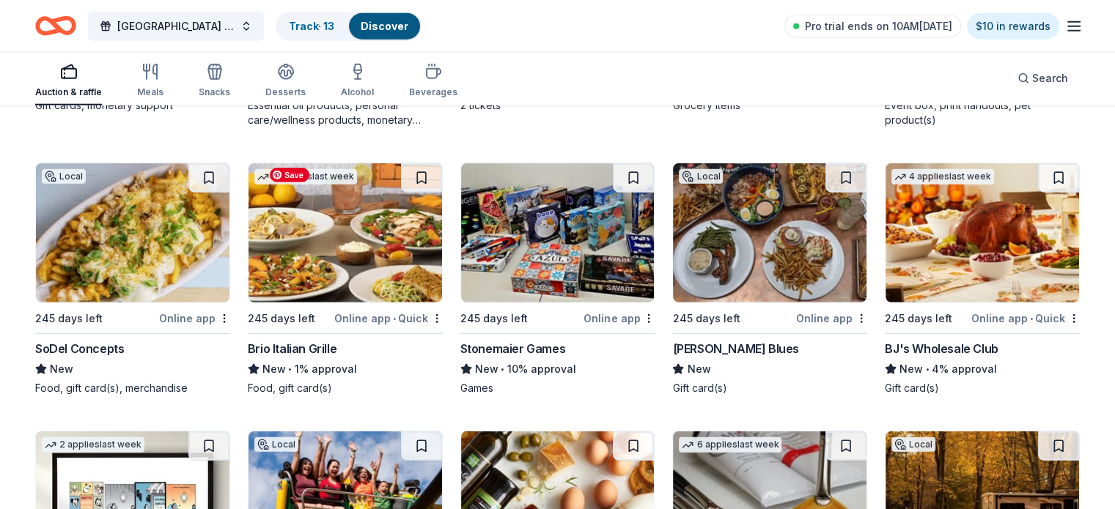
click at [350, 239] on img at bounding box center [344, 232] width 193 height 139
click at [331, 28] on link "Track · 14" at bounding box center [312, 26] width 46 height 12
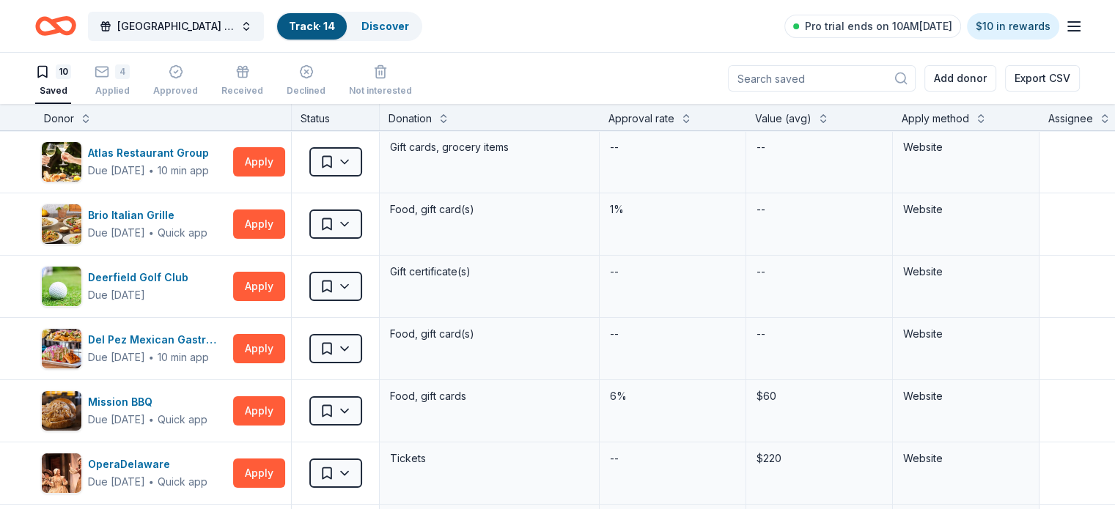
click at [1065, 26] on icon "button" at bounding box center [1074, 27] width 18 height 18
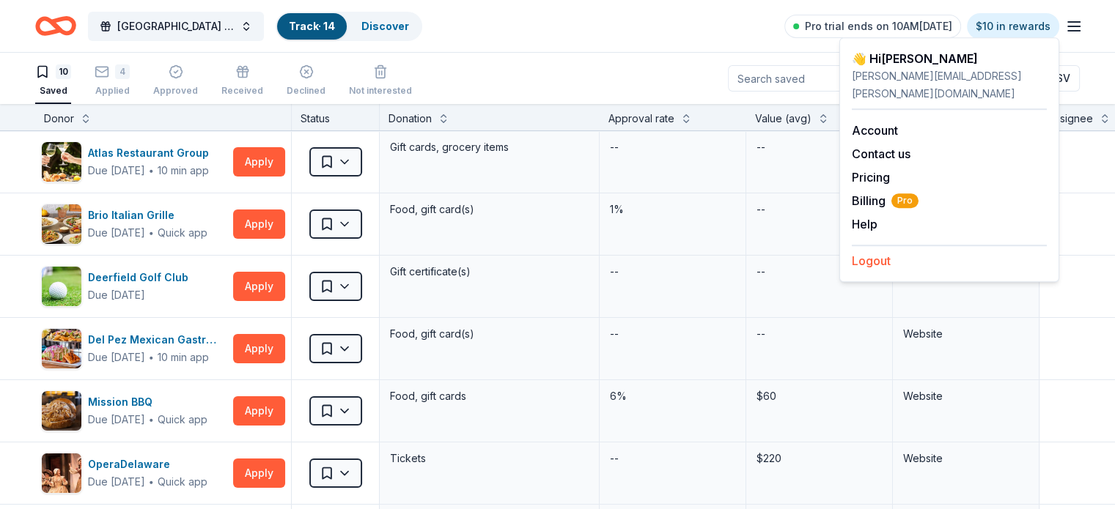
click at [871, 252] on button "Logout" at bounding box center [871, 261] width 39 height 18
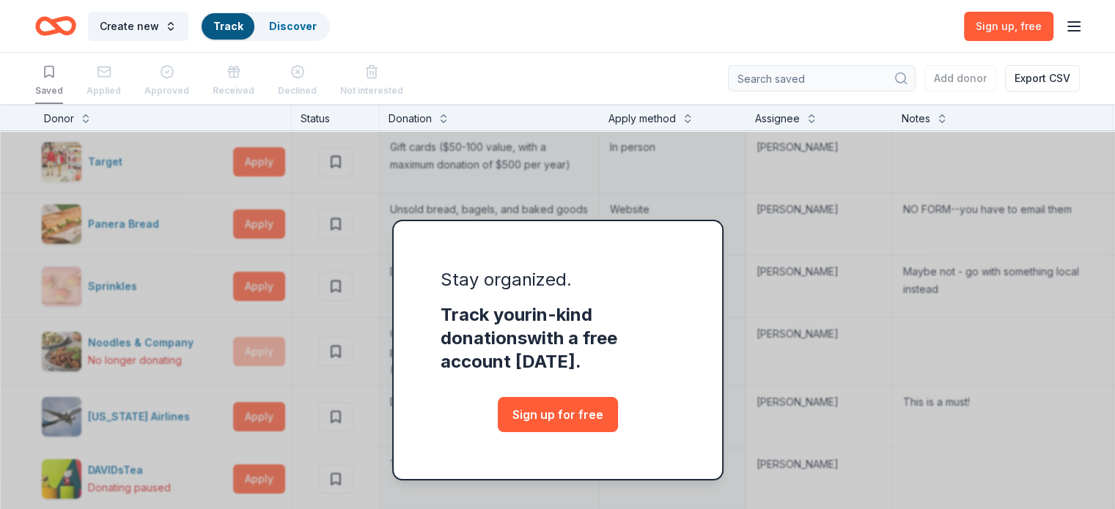
click at [567, 34] on div "Create new Track Discover Sign up , free" at bounding box center [557, 26] width 1044 height 34
click at [74, 24] on icon "Home" at bounding box center [62, 25] width 23 height 15
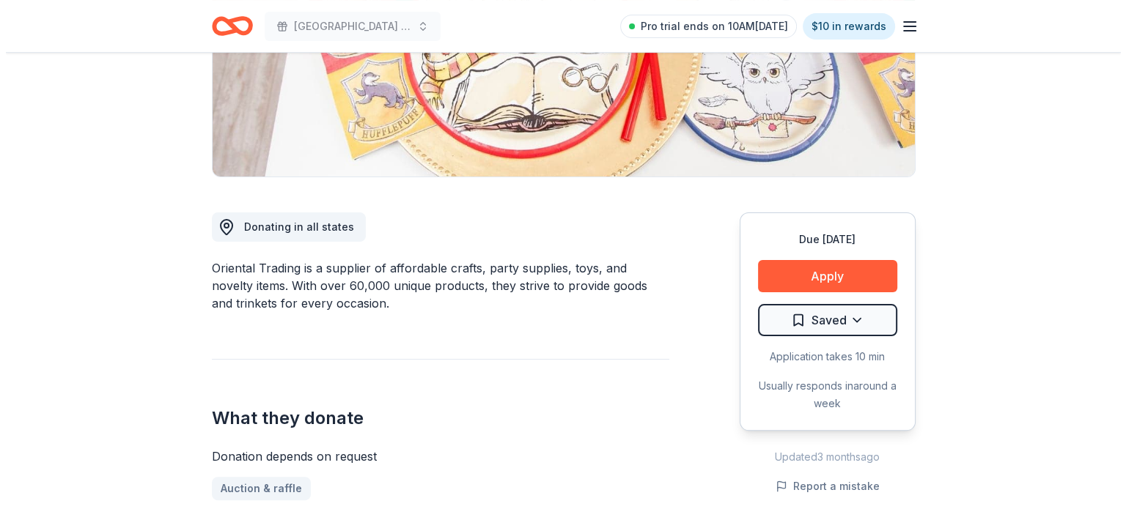
scroll to position [293, 0]
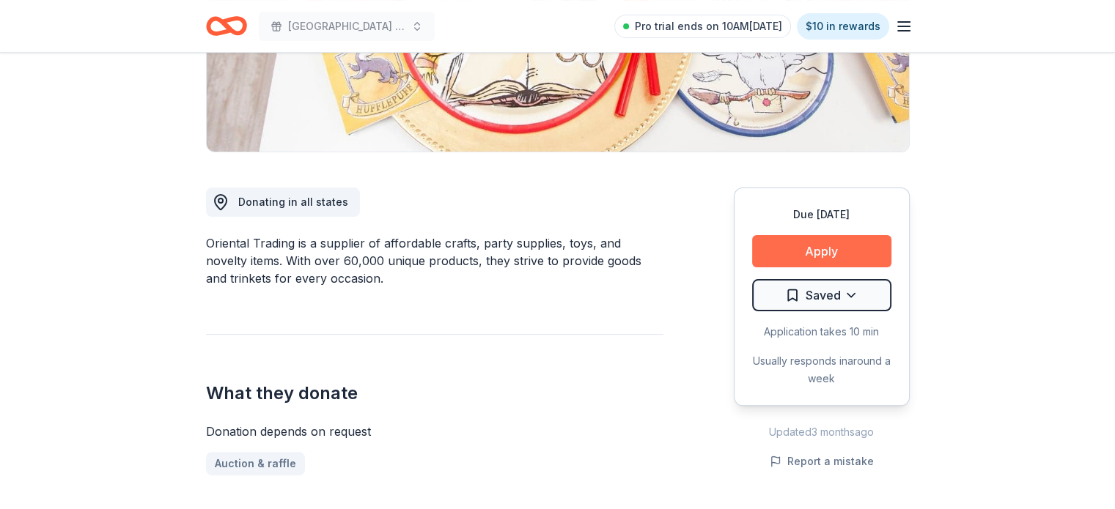
click at [824, 253] on button "Apply" at bounding box center [821, 251] width 139 height 32
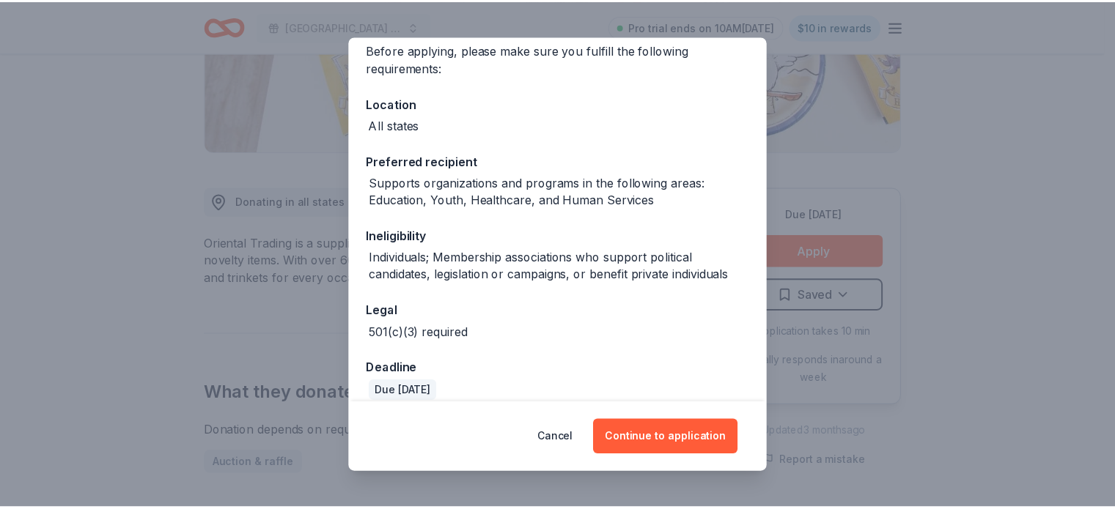
scroll to position [134, 0]
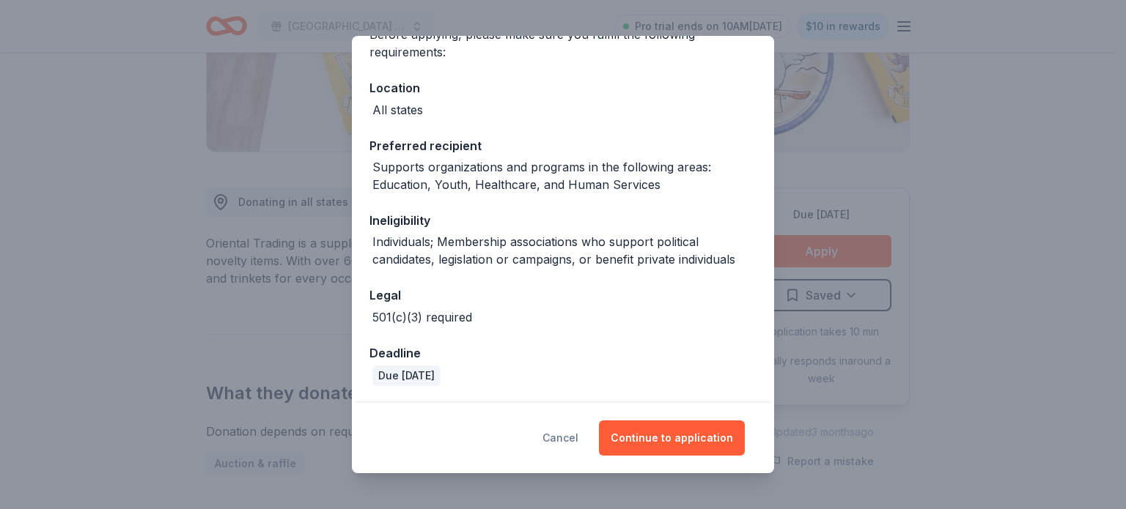
click at [569, 436] on button "Cancel" at bounding box center [560, 438] width 36 height 35
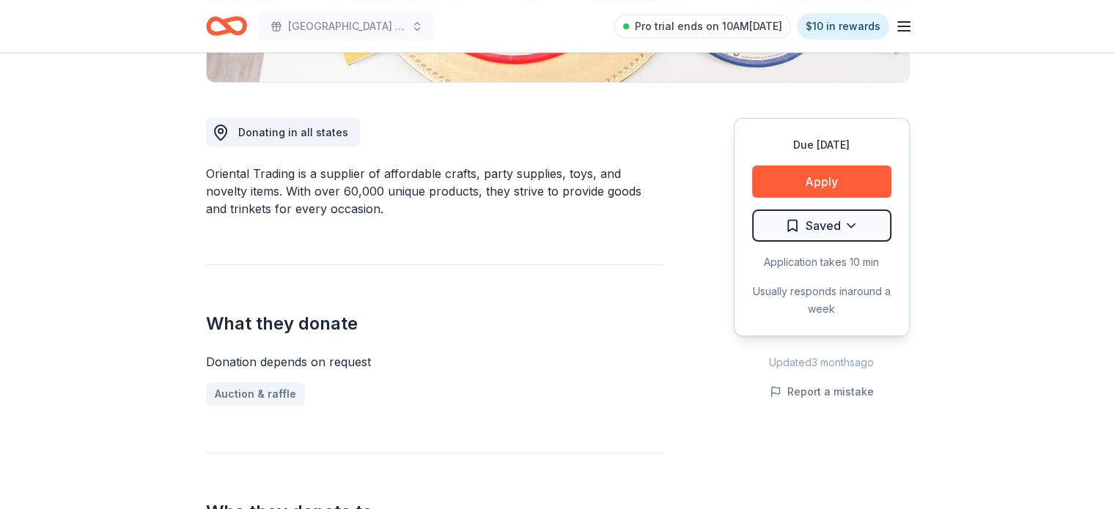
scroll to position [366, 0]
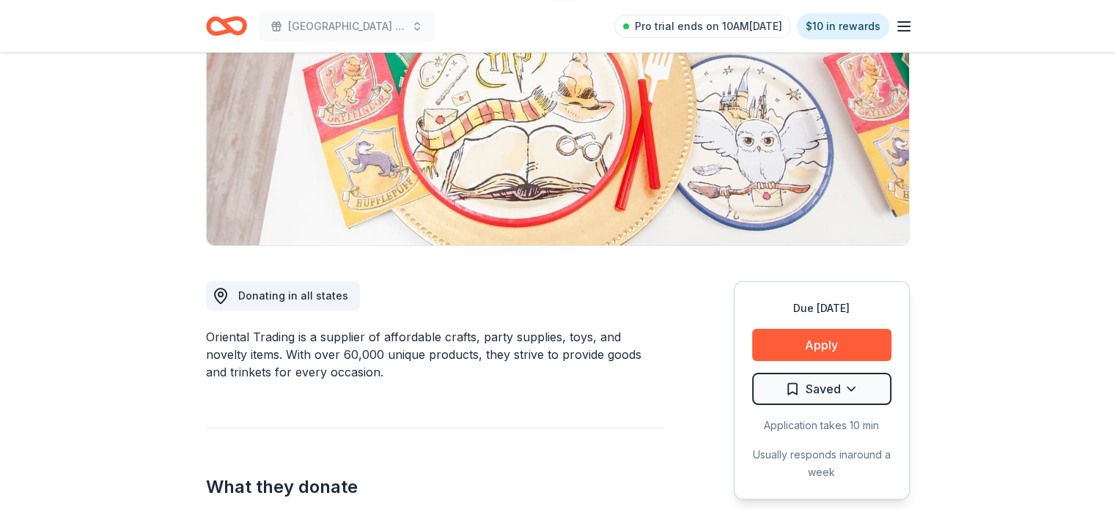
scroll to position [0, 0]
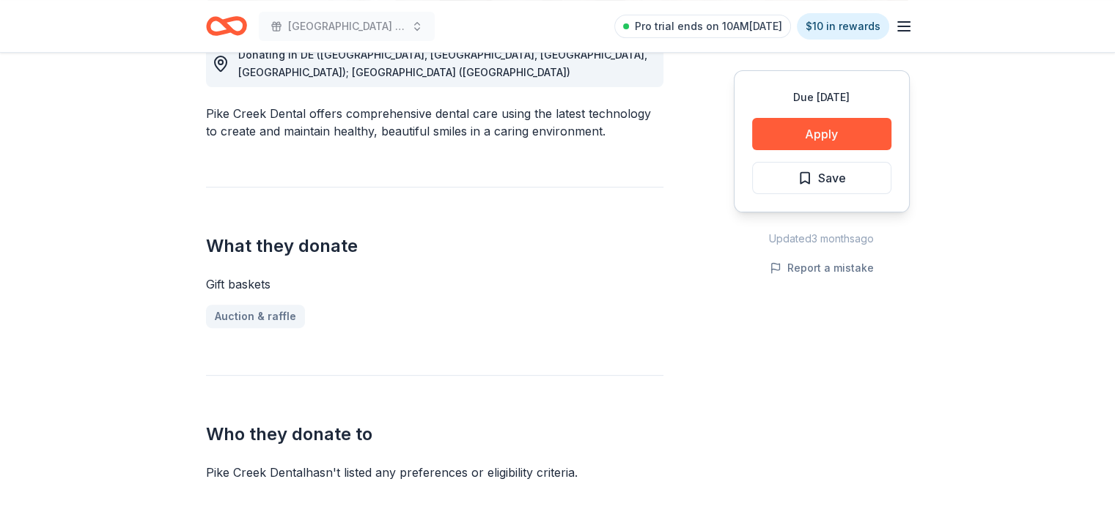
scroll to position [366, 0]
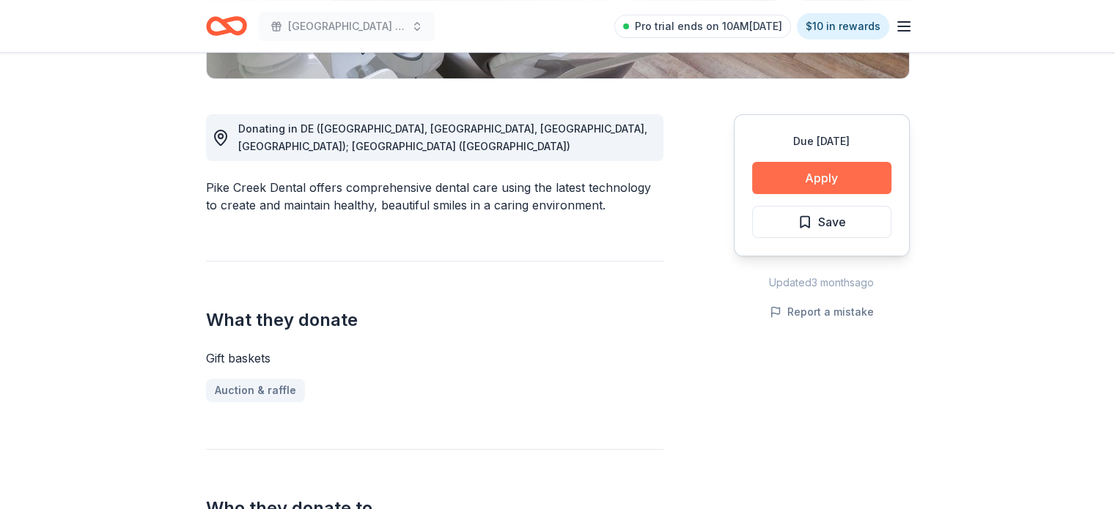
click at [803, 177] on button "Apply" at bounding box center [821, 178] width 139 height 32
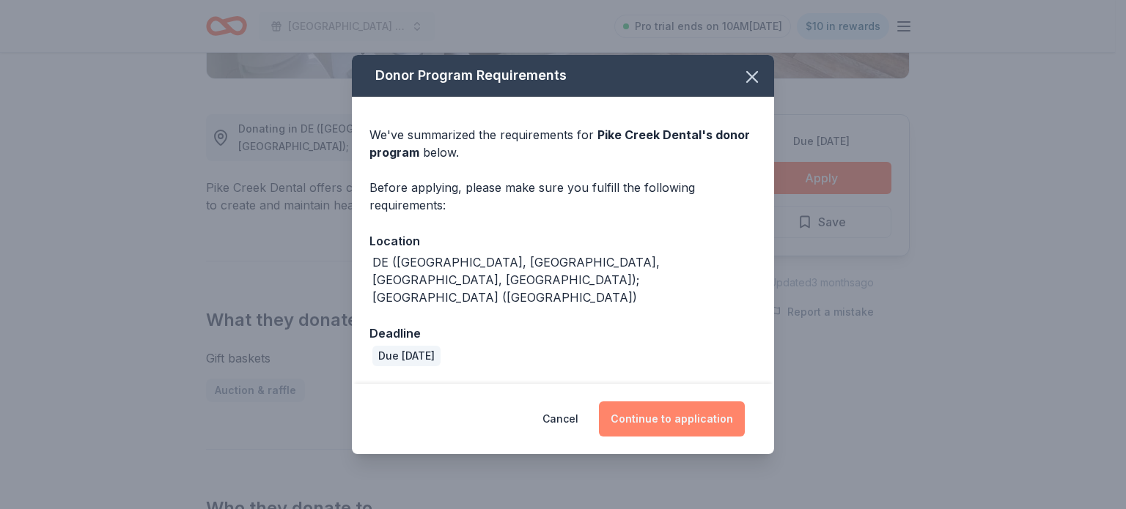
click at [676, 415] on button "Continue to application" at bounding box center [672, 419] width 146 height 35
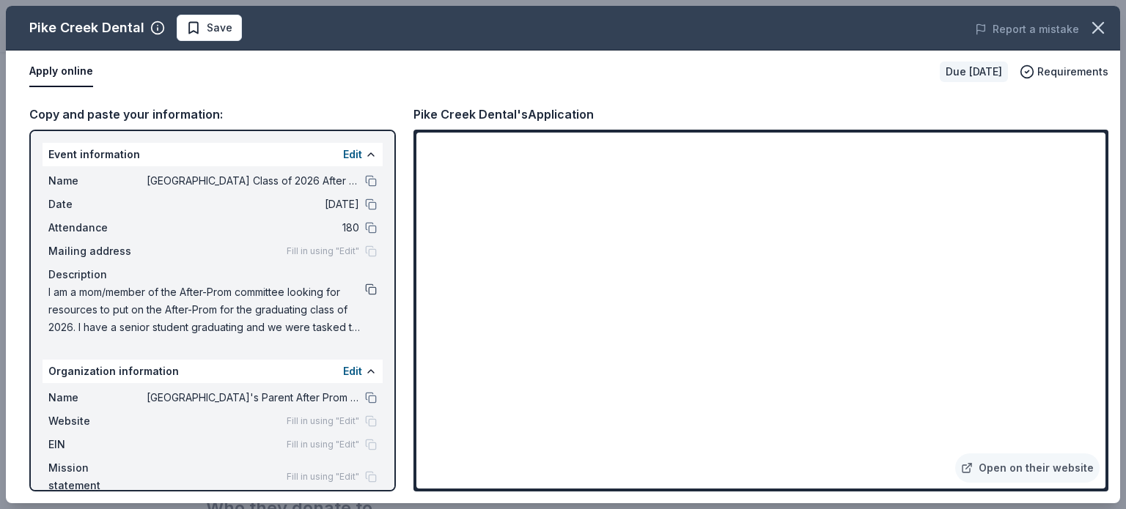
click at [365, 287] on button at bounding box center [371, 290] width 12 height 12
click at [188, 29] on span "Save" at bounding box center [209, 28] width 46 height 18
click at [1102, 28] on icon "button" at bounding box center [1098, 28] width 21 height 21
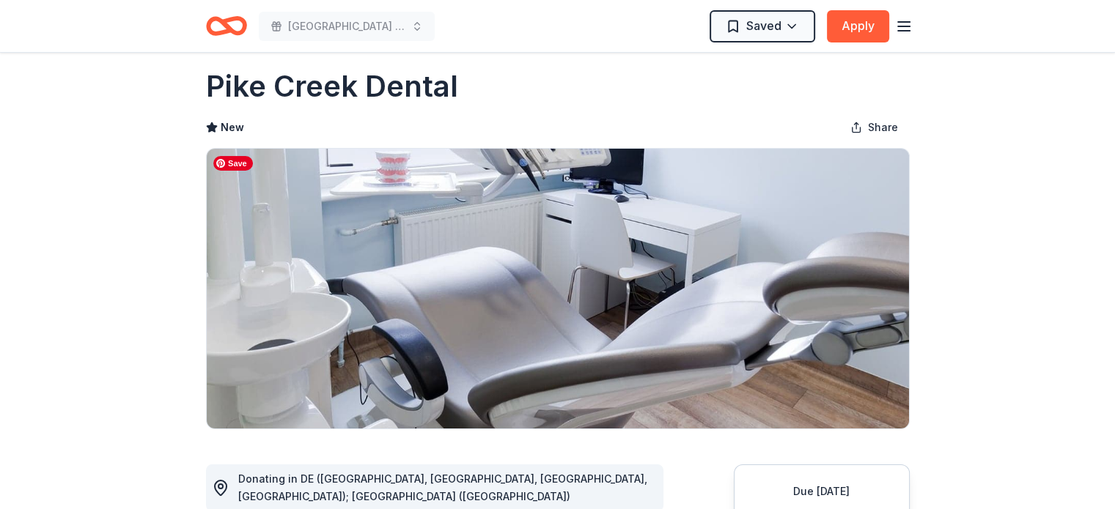
scroll to position [0, 0]
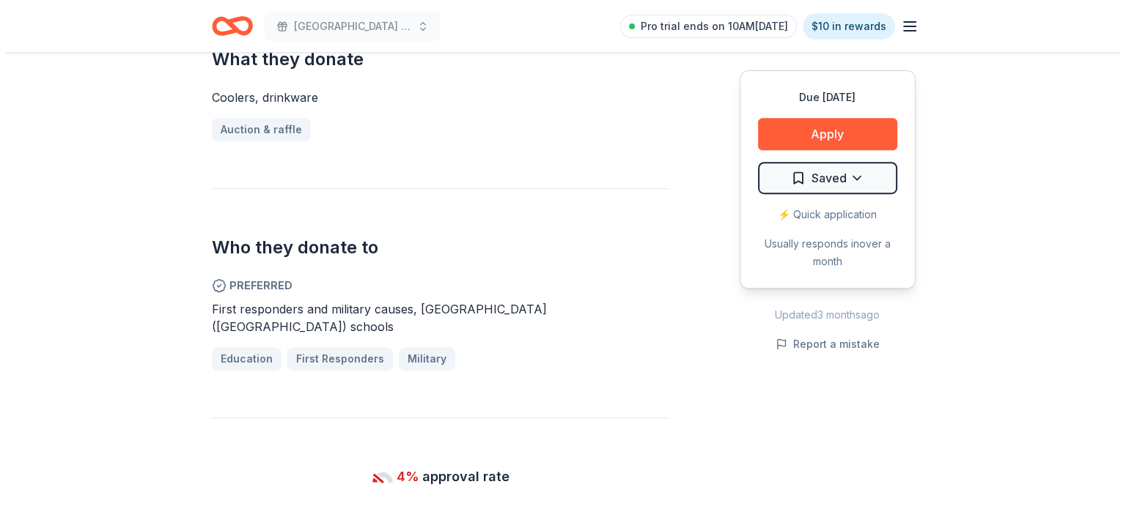
scroll to position [586, 0]
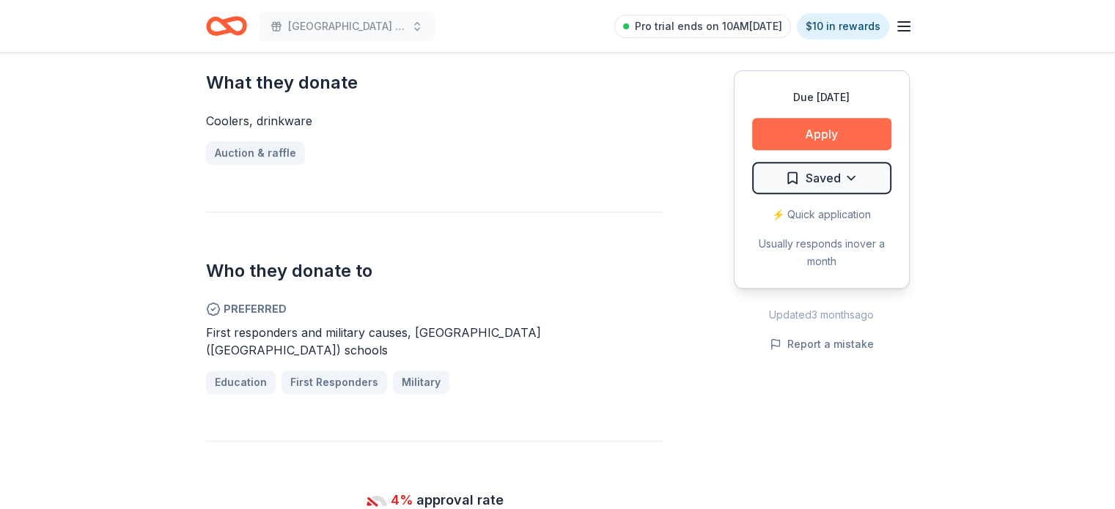
click at [825, 128] on button "Apply" at bounding box center [821, 134] width 139 height 32
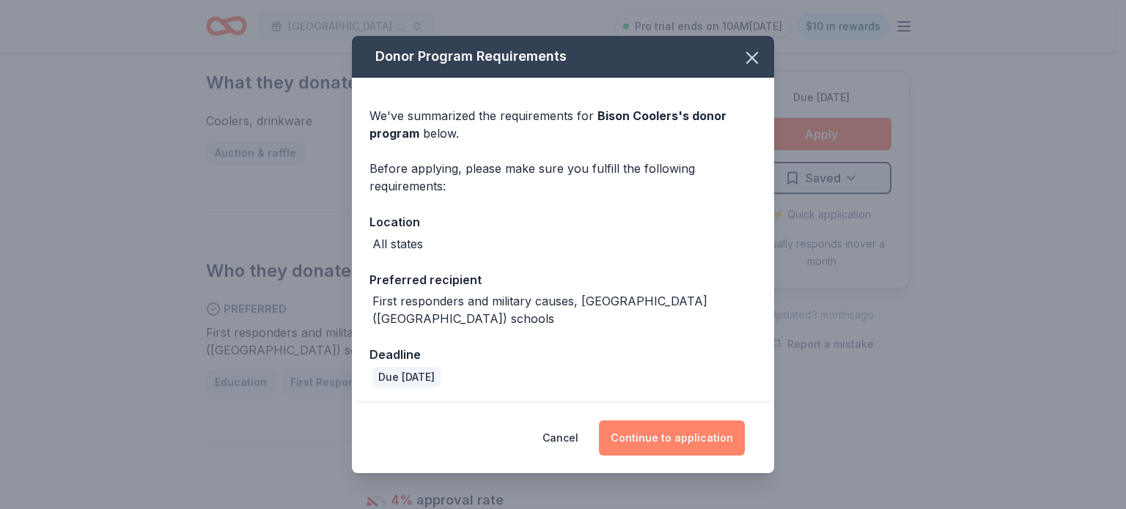
click at [687, 430] on button "Continue to application" at bounding box center [672, 438] width 146 height 35
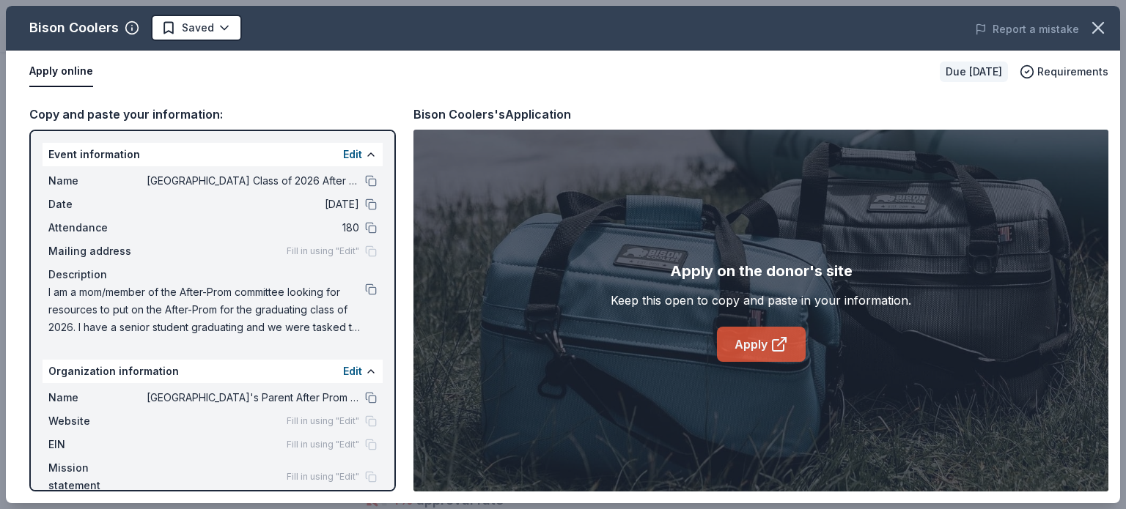
click at [774, 345] on icon at bounding box center [779, 345] width 18 height 18
click at [365, 288] on button at bounding box center [371, 290] width 12 height 12
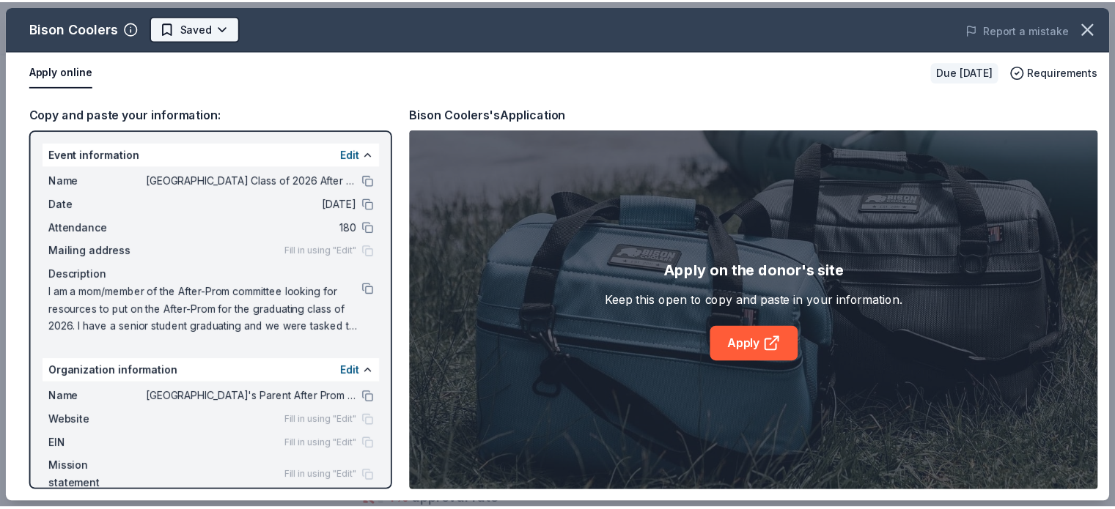
scroll to position [0, 0]
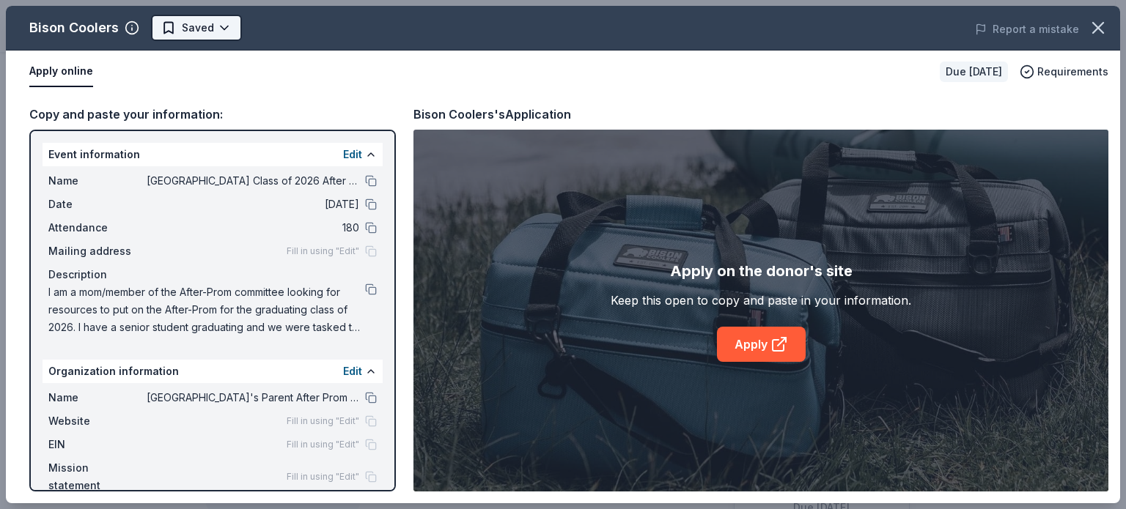
click at [224, 24] on html "Concord High School Class of 2026 After Prom Pro trial ends on 10AM, 9/2 $10 in…" at bounding box center [563, 254] width 1126 height 509
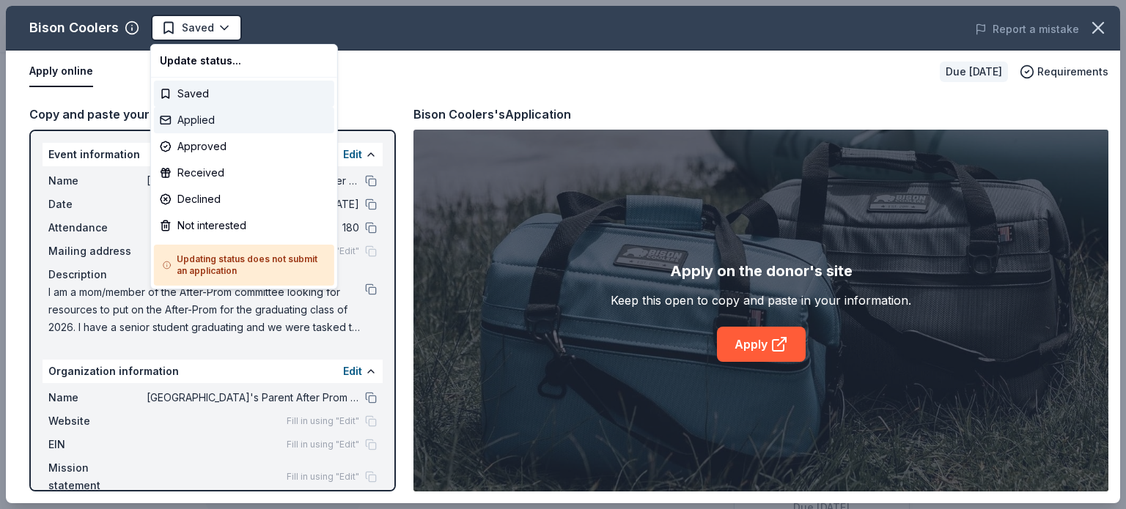
click at [188, 120] on div "Applied" at bounding box center [244, 120] width 180 height 26
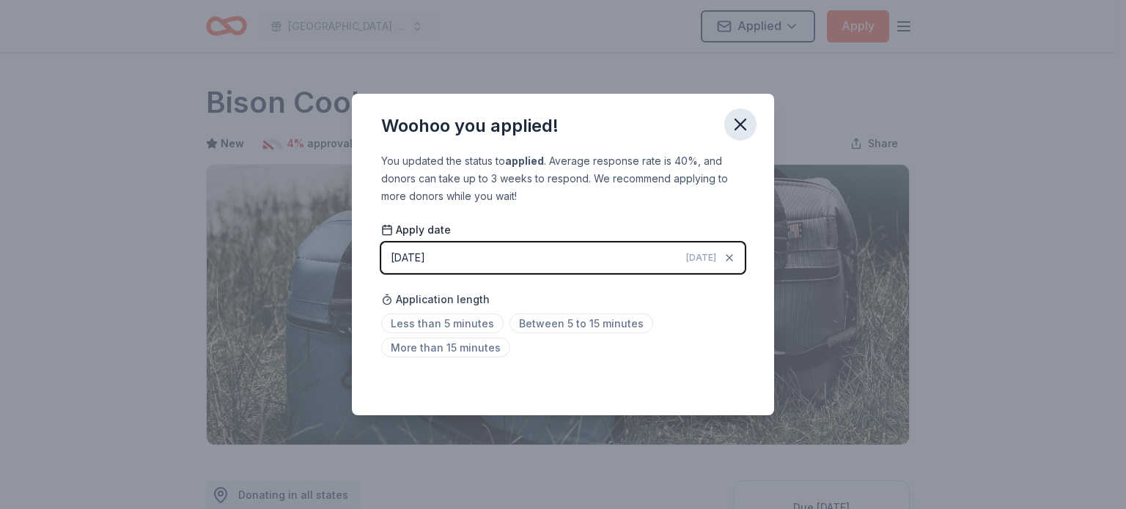
click at [738, 122] on icon "button" at bounding box center [740, 124] width 10 height 10
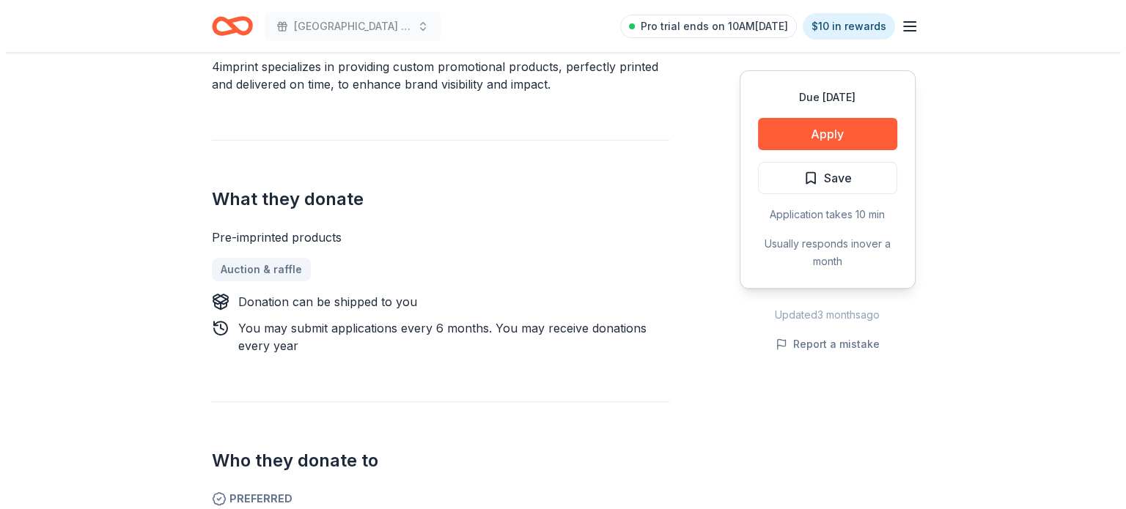
scroll to position [440, 0]
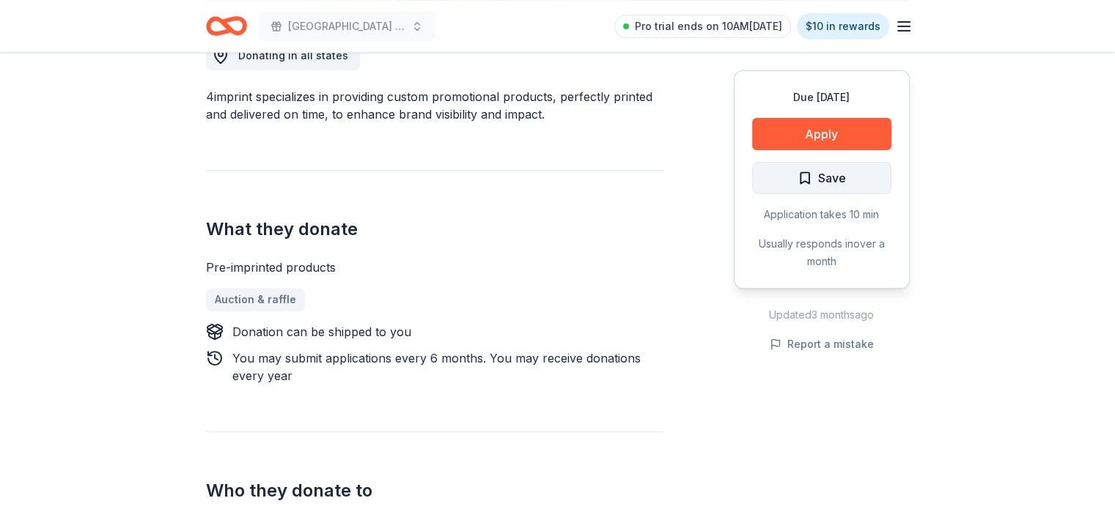
click at [819, 180] on span "Save" at bounding box center [832, 178] width 28 height 19
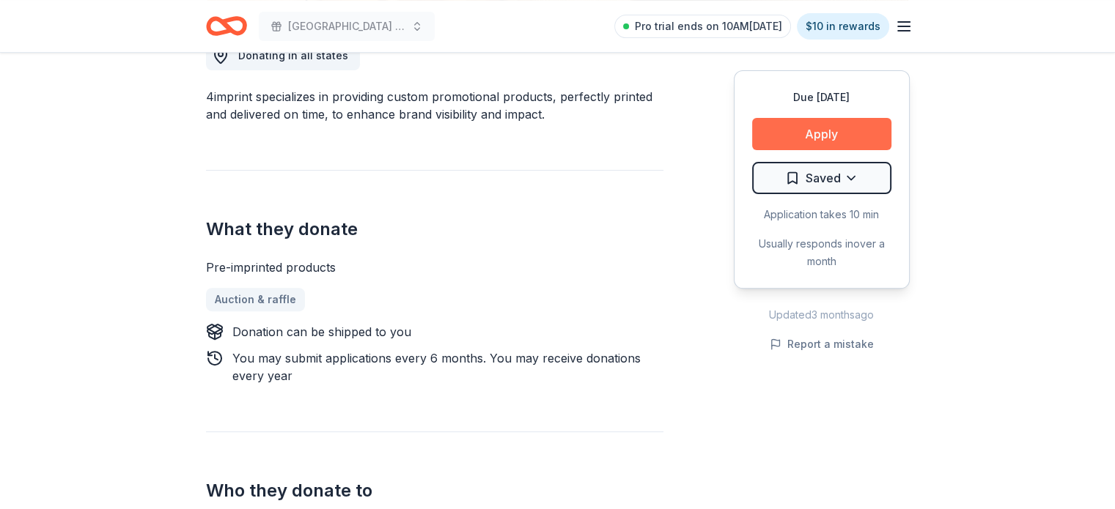
click at [822, 129] on button "Apply" at bounding box center [821, 134] width 139 height 32
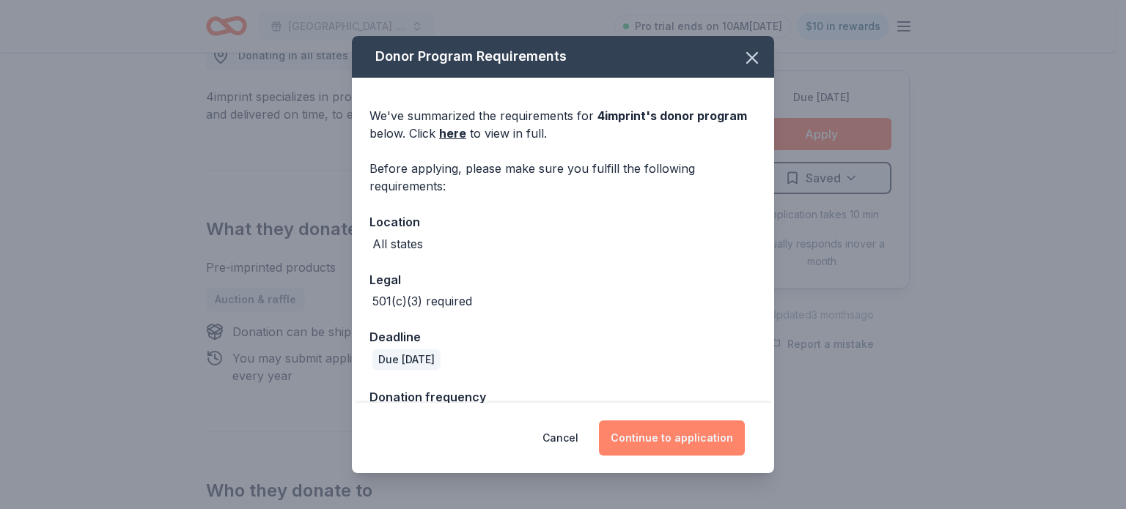
click at [665, 443] on button "Continue to application" at bounding box center [672, 438] width 146 height 35
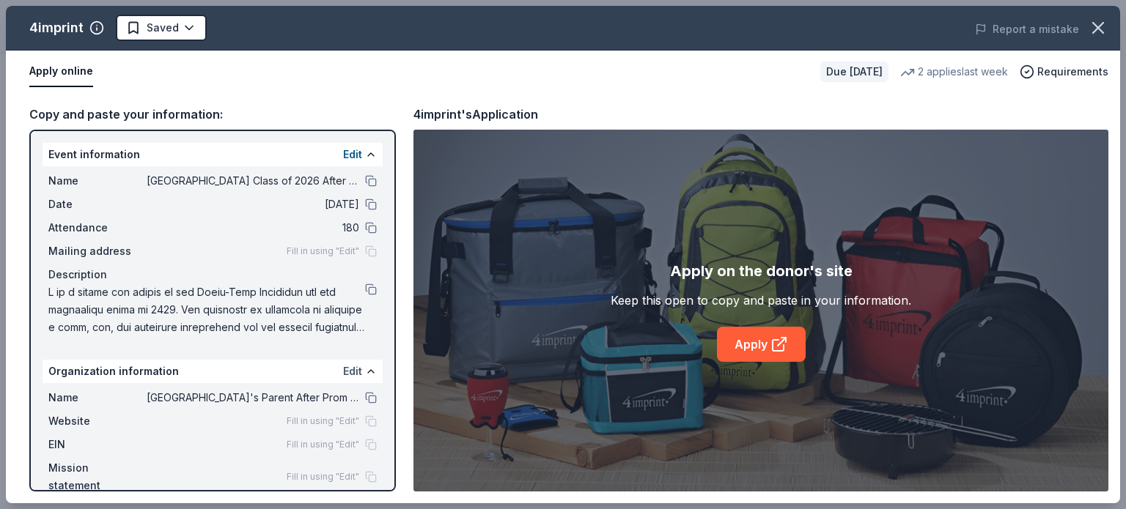
click at [343, 369] on button "Edit" at bounding box center [352, 372] width 19 height 18
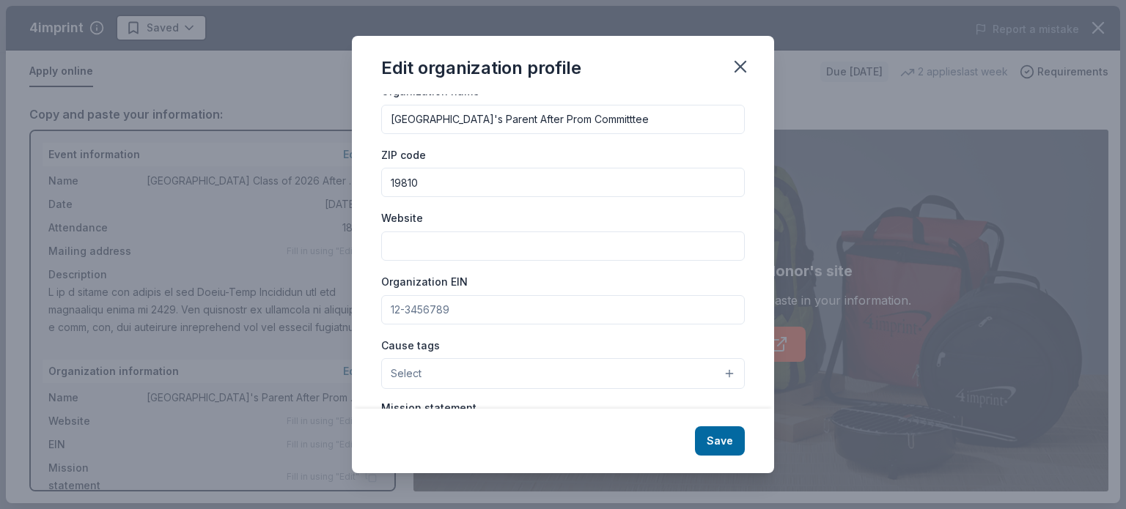
scroll to position [73, 0]
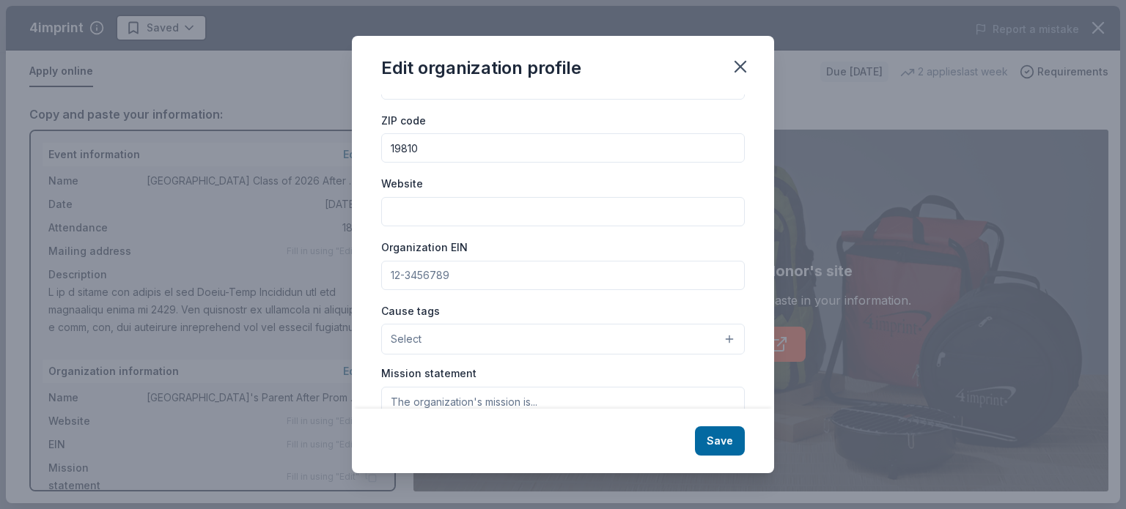
click at [439, 199] on input "Website" at bounding box center [563, 211] width 364 height 29
paste input "[URL][DOMAIN_NAME]"
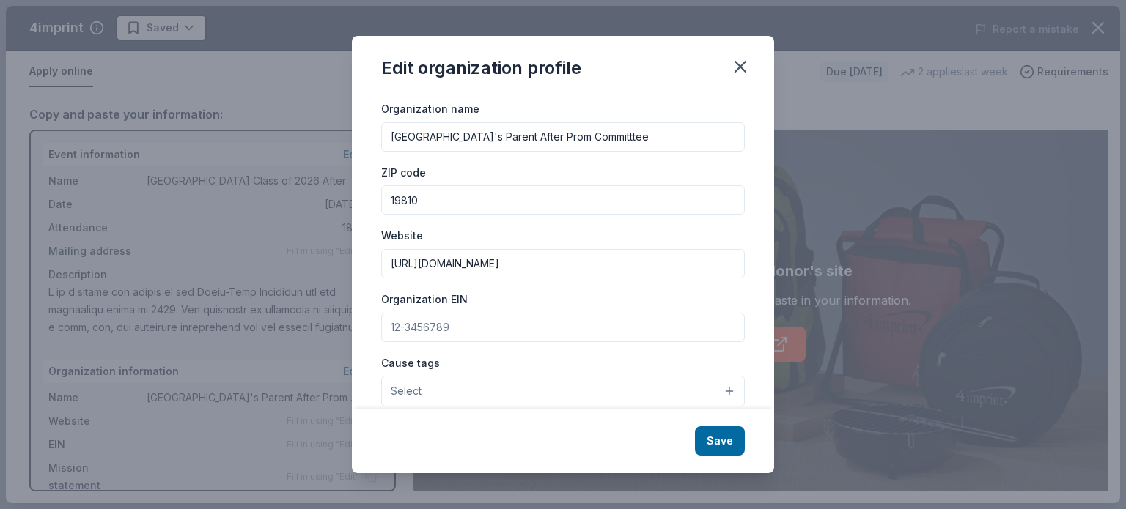
scroll to position [0, 0]
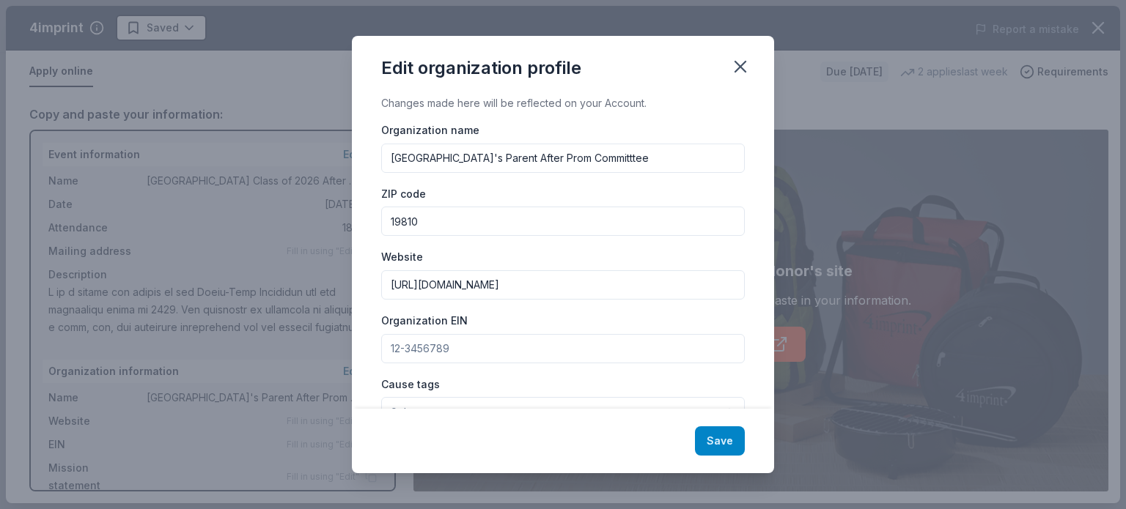
type input "[URL][DOMAIN_NAME]"
click at [720, 444] on button "Save" at bounding box center [720, 441] width 50 height 29
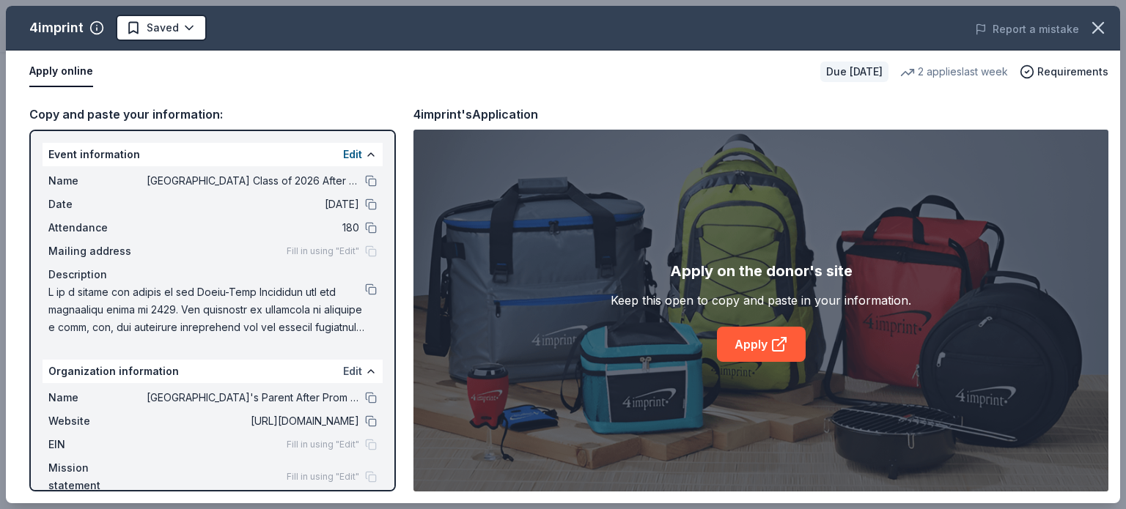
click at [343, 372] on button "Edit" at bounding box center [352, 372] width 19 height 18
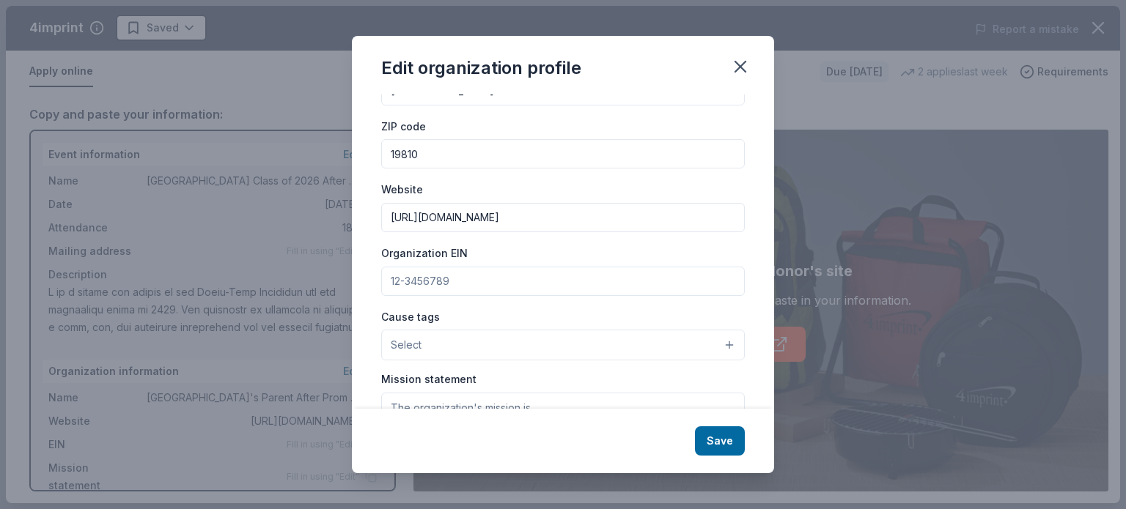
scroll to position [147, 0]
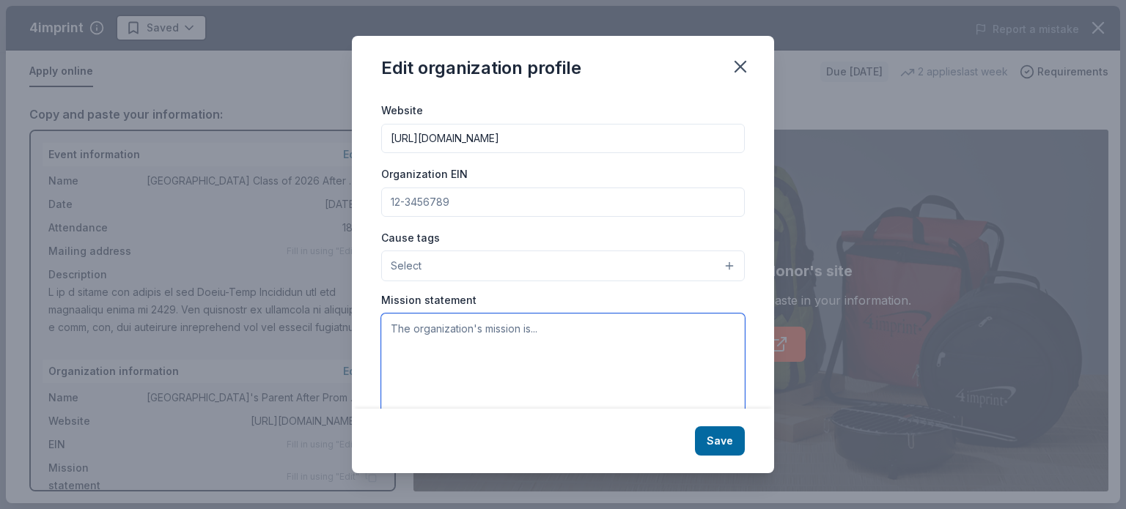
click at [454, 344] on textarea at bounding box center [563, 364] width 364 height 101
type textarea "To make this the best year of their lives for the graduating class of 2026!!!"
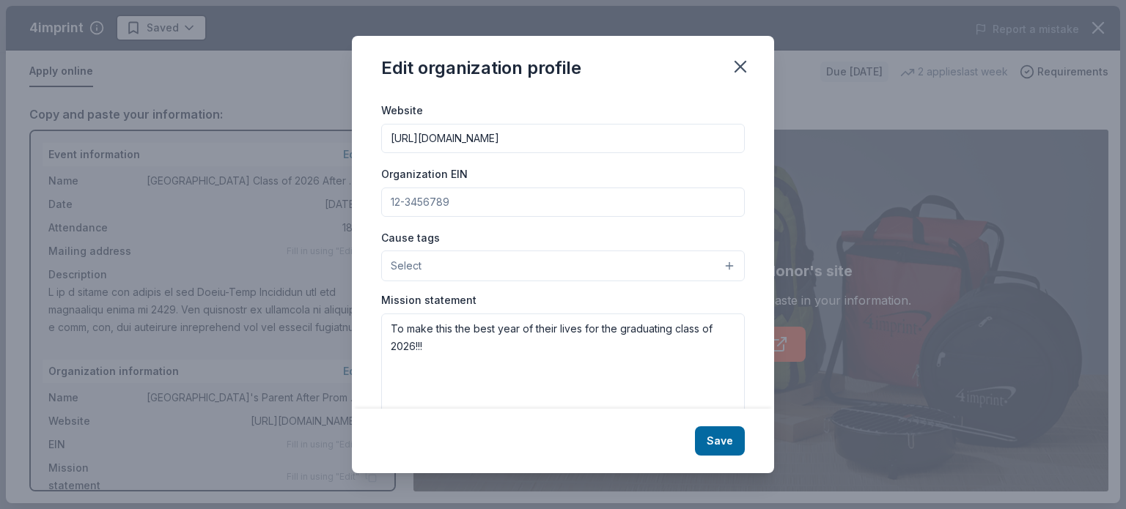
click at [715, 267] on button "Select" at bounding box center [563, 266] width 364 height 31
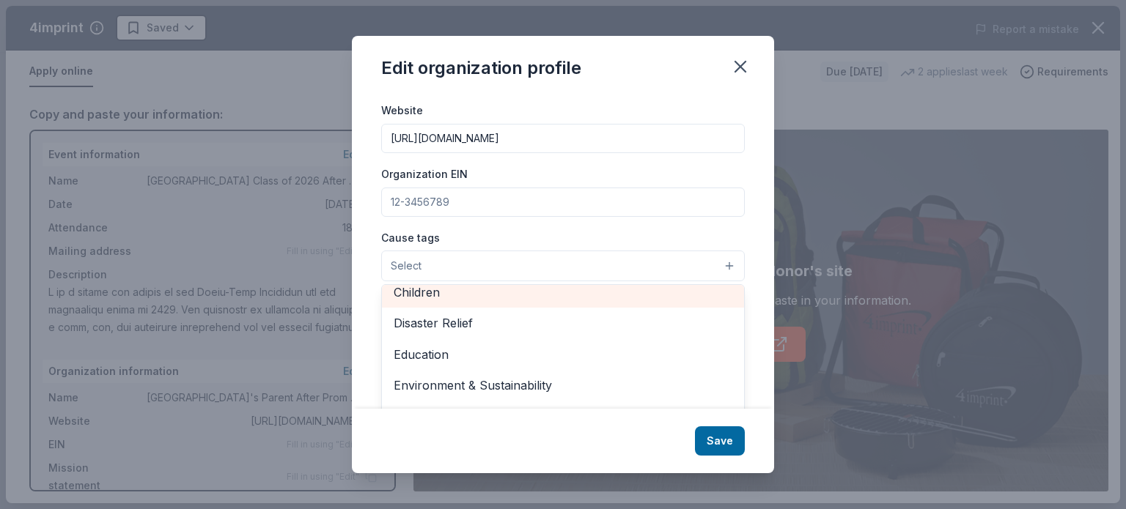
click at [437, 294] on span "Children" at bounding box center [563, 292] width 339 height 19
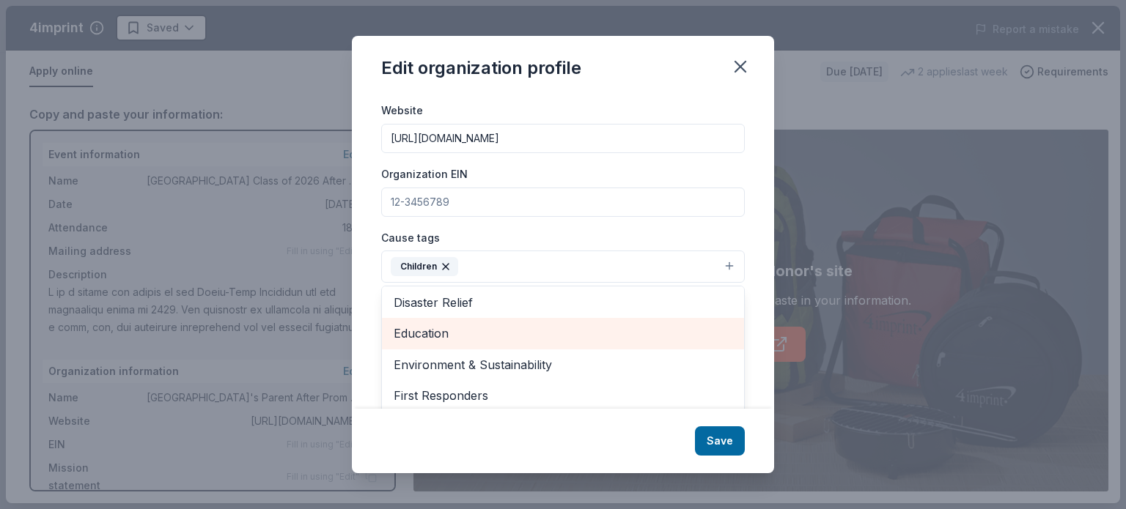
click at [429, 333] on span "Education" at bounding box center [563, 333] width 339 height 19
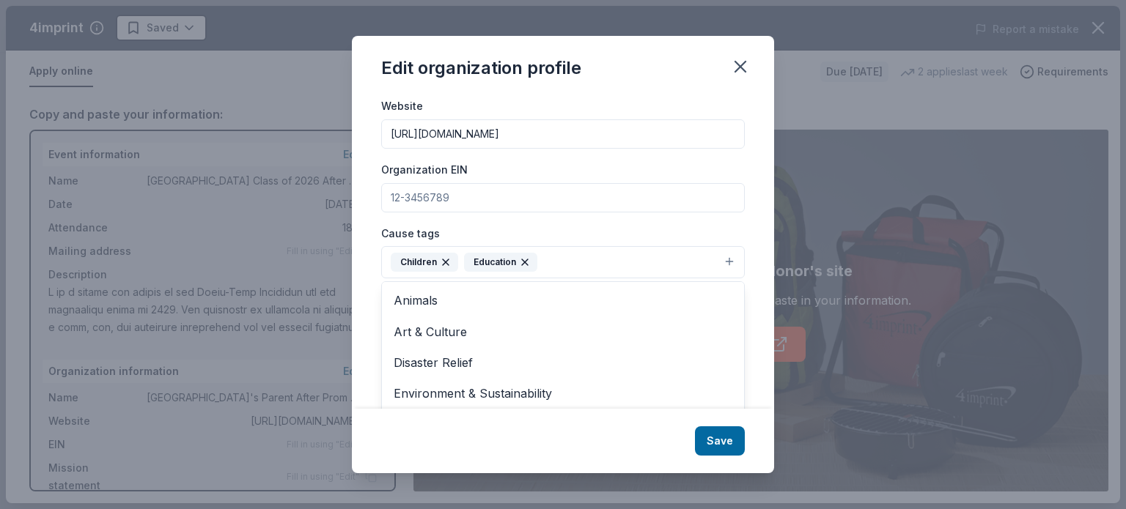
scroll to position [126, 0]
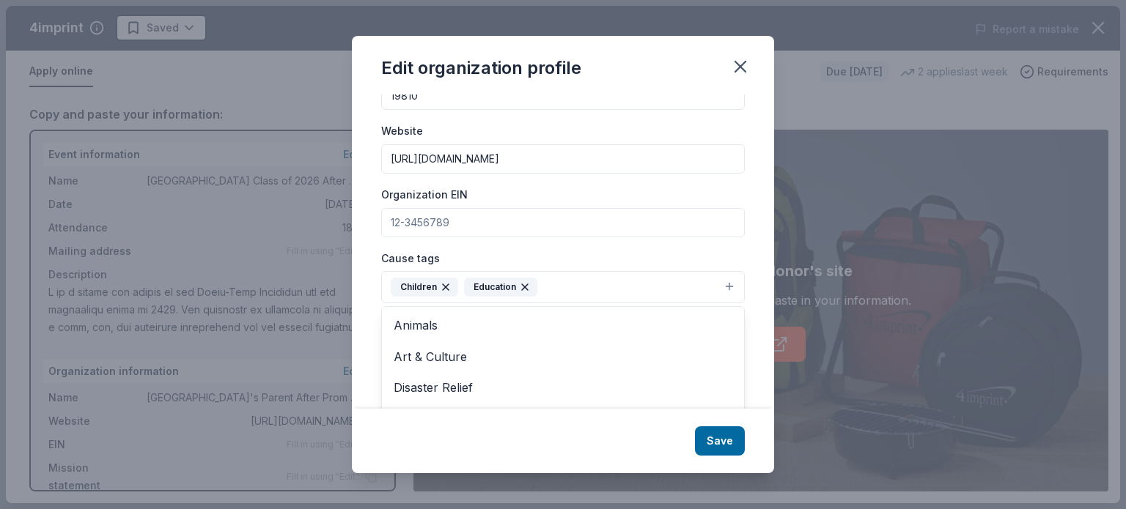
click at [713, 442] on div "Edit organization profile Changes made here will be reflected on your Account. …" at bounding box center [563, 255] width 422 height 438
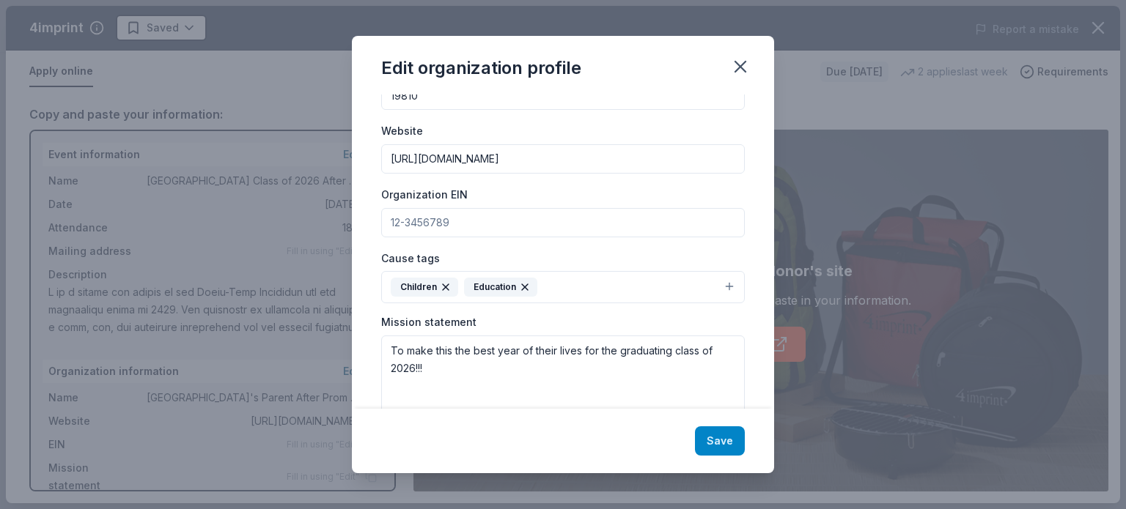
click at [720, 443] on button "Save" at bounding box center [720, 441] width 50 height 29
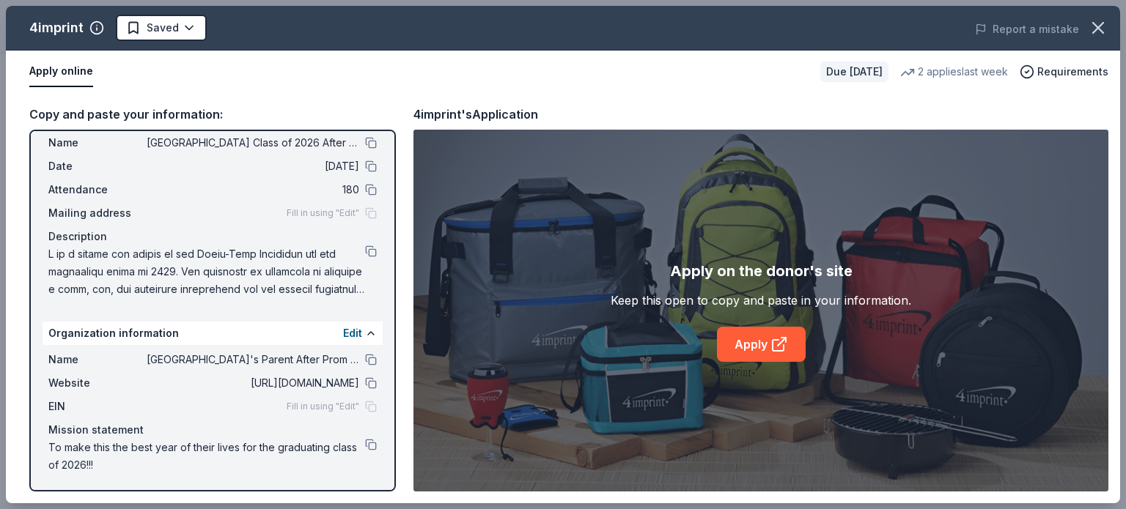
scroll to position [0, 0]
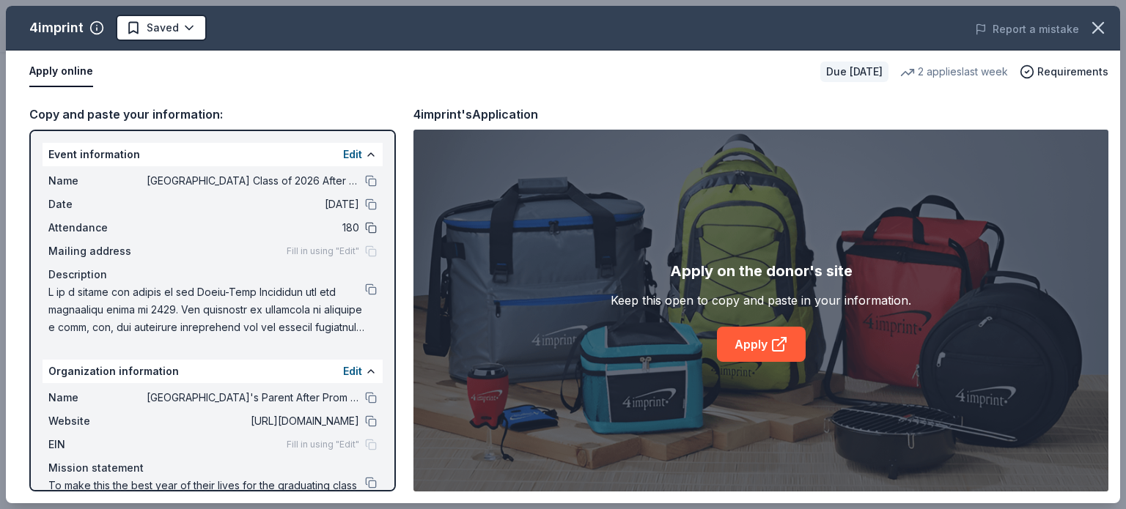
click at [365, 226] on button at bounding box center [371, 228] width 12 height 12
click at [770, 347] on icon at bounding box center [779, 345] width 18 height 18
click at [365, 177] on button at bounding box center [371, 181] width 12 height 12
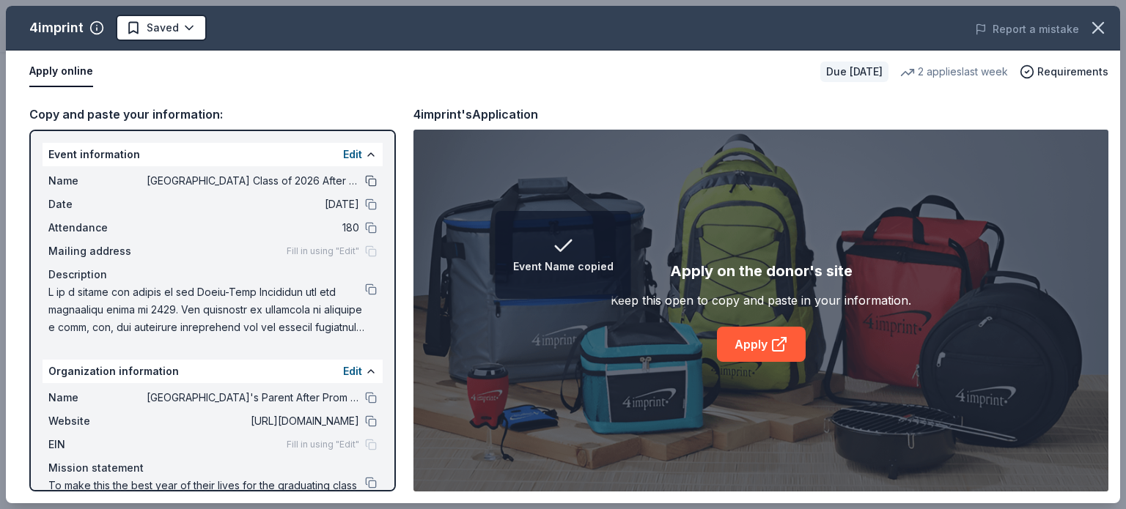
click at [365, 179] on button at bounding box center [371, 181] width 12 height 12
click at [353, 149] on div "Edit" at bounding box center [360, 155] width 34 height 18
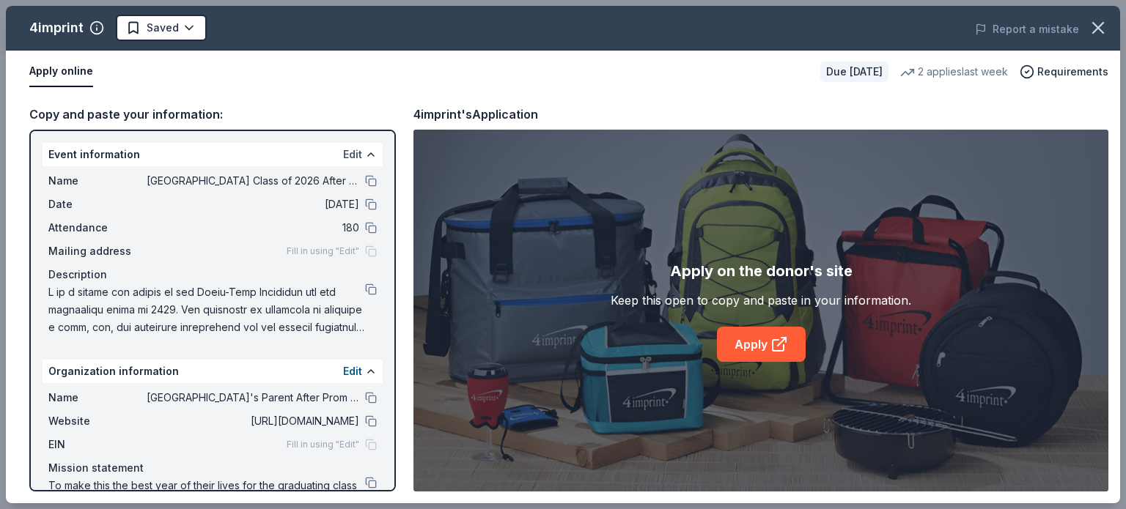
click at [343, 152] on button "Edit" at bounding box center [352, 155] width 19 height 18
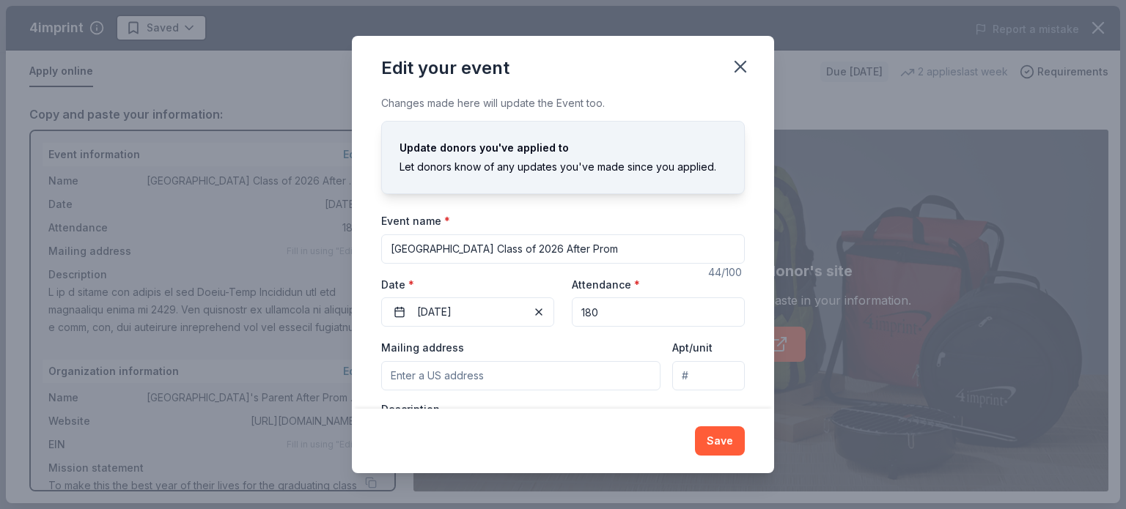
click at [654, 246] on input "Concord High School Class of 2026 After Prom" at bounding box center [563, 249] width 364 height 29
type input "[GEOGRAPHIC_DATA] Class of 2026 After Prom Committee"
click at [716, 442] on button "Save" at bounding box center [720, 441] width 50 height 29
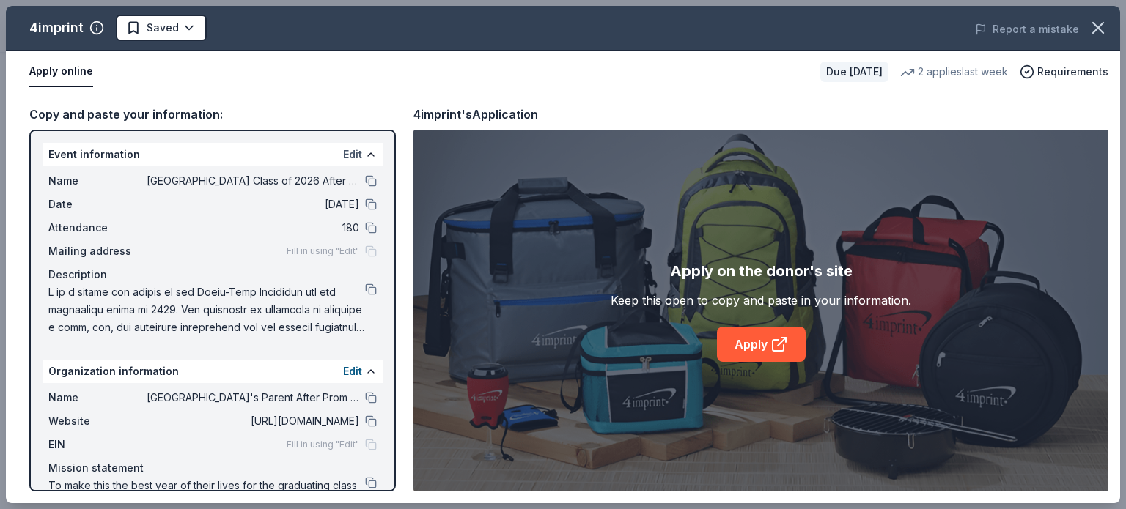
click at [343, 151] on button "Edit" at bounding box center [352, 155] width 19 height 18
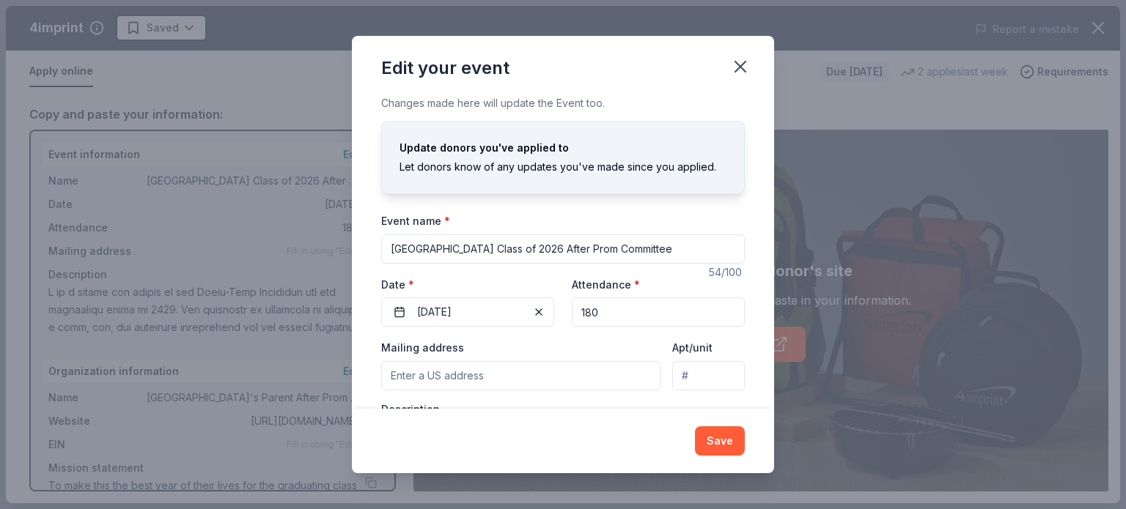
click at [420, 382] on input "Mailing address" at bounding box center [520, 375] width 279 height 29
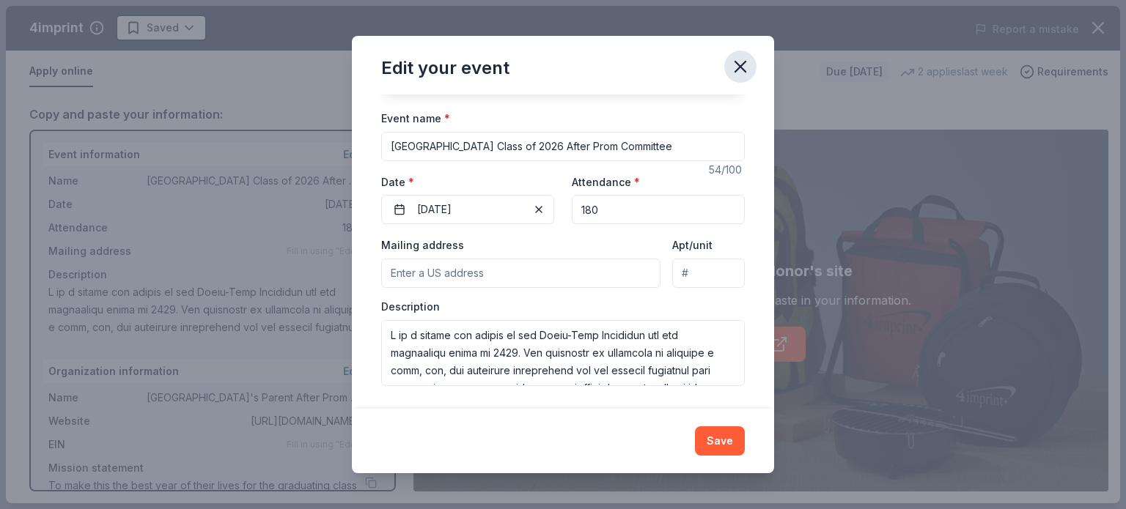
click at [740, 61] on icon "button" at bounding box center [740, 66] width 21 height 21
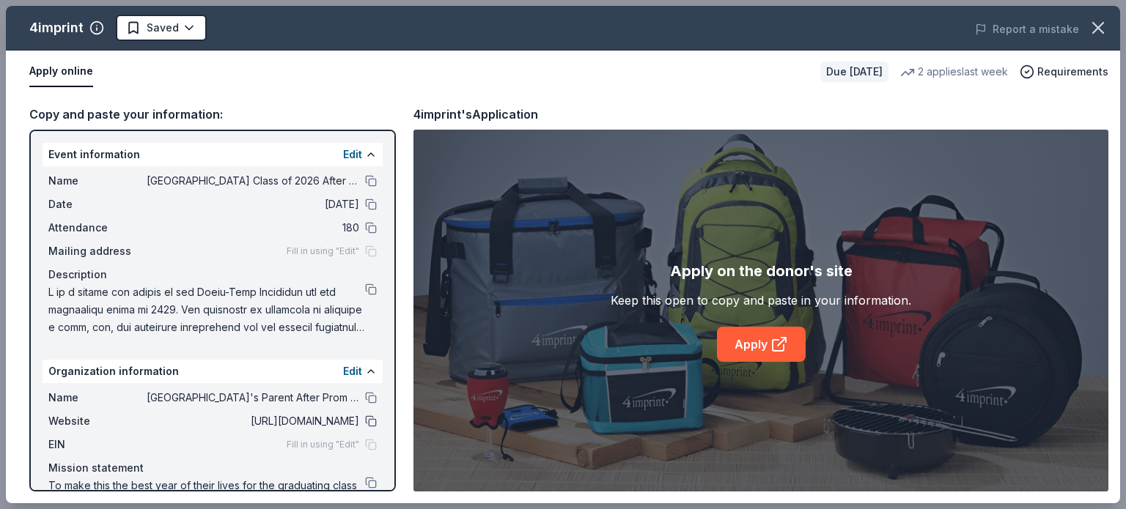
click at [365, 417] on button at bounding box center [371, 422] width 12 height 12
click at [365, 287] on button at bounding box center [371, 290] width 12 height 12
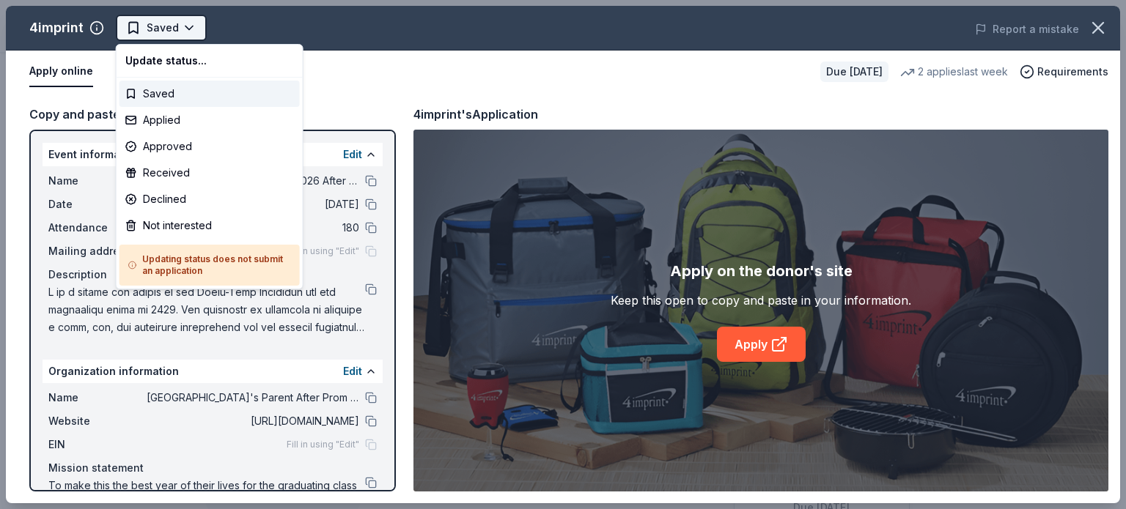
click at [185, 25] on html "Concord High School Class of 2026 After Prom Committee Saved Apply Due in 215 d…" at bounding box center [563, 254] width 1126 height 509
click at [163, 114] on div "Applied" at bounding box center [209, 120] width 180 height 26
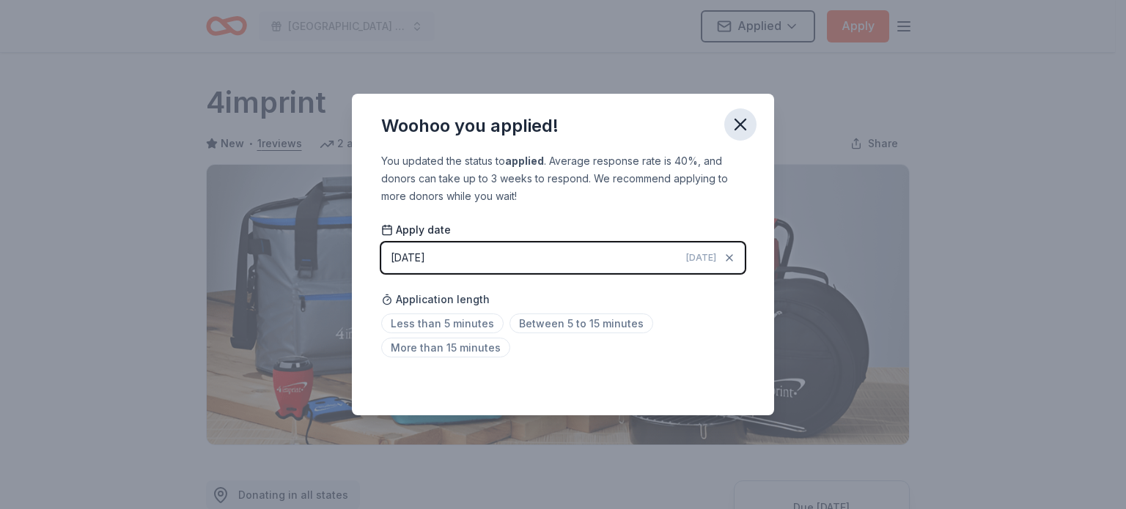
click at [741, 125] on icon "button" at bounding box center [740, 124] width 10 height 10
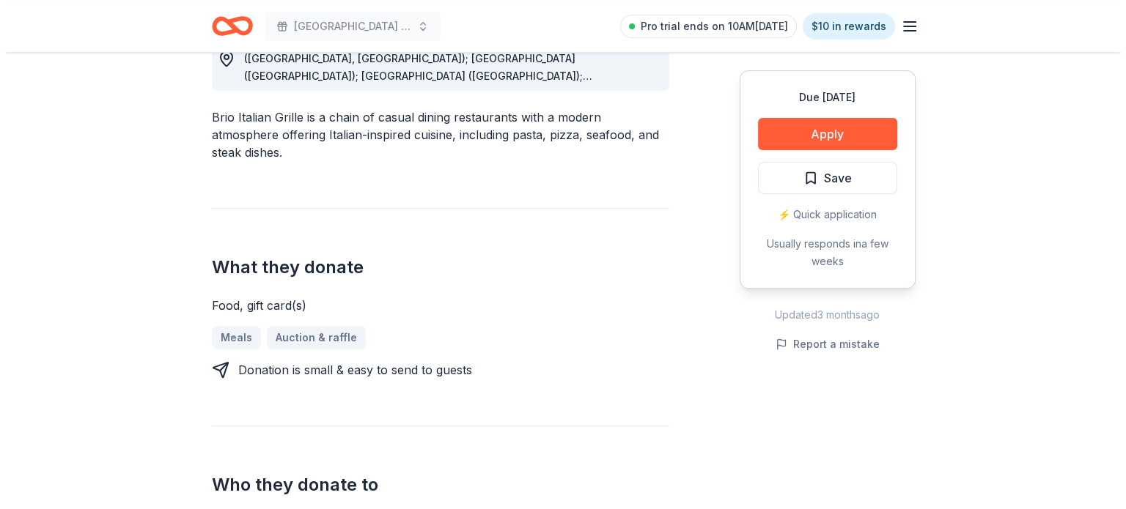
scroll to position [366, 0]
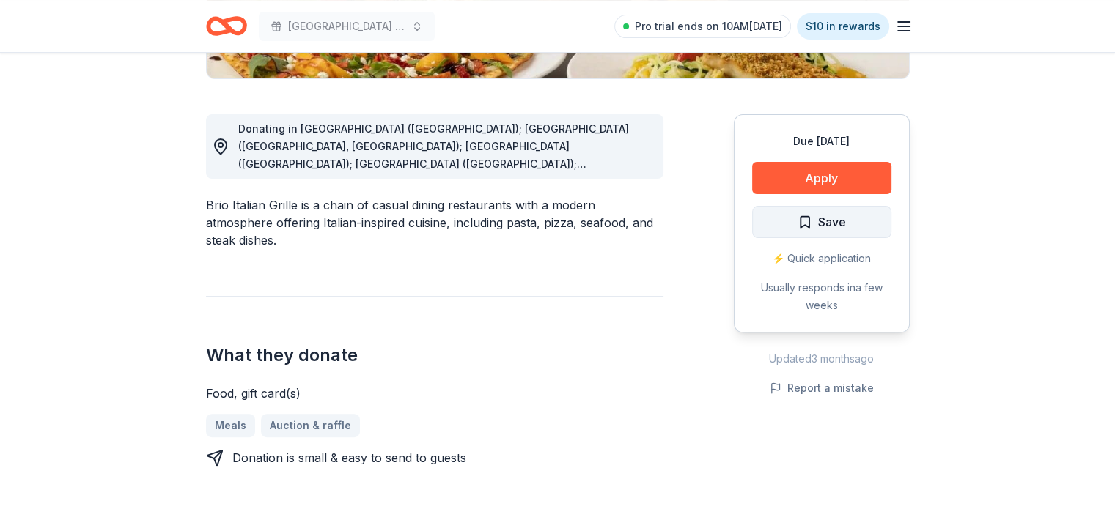
click at [834, 218] on span "Save" at bounding box center [832, 222] width 28 height 19
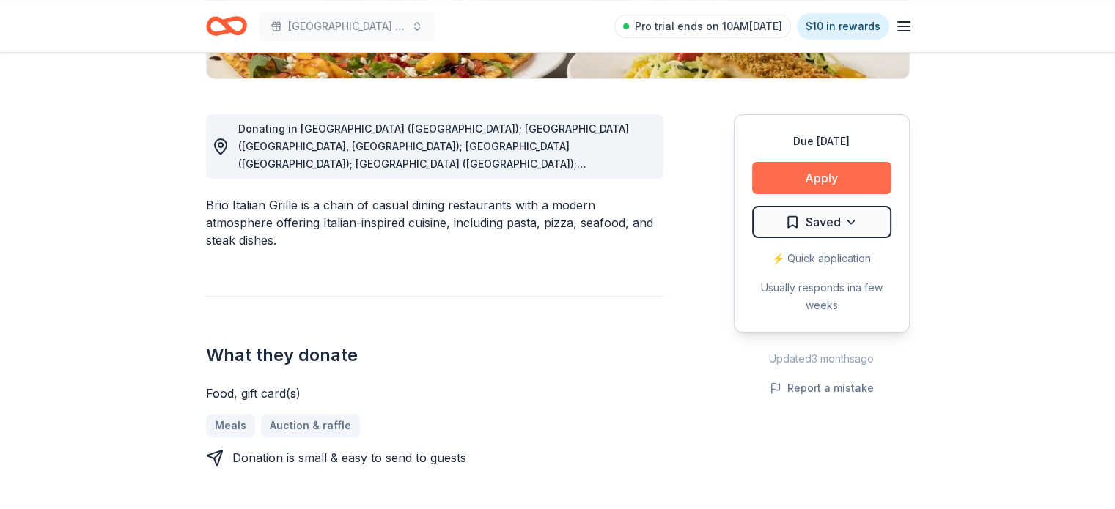
click at [819, 178] on button "Apply" at bounding box center [821, 178] width 139 height 32
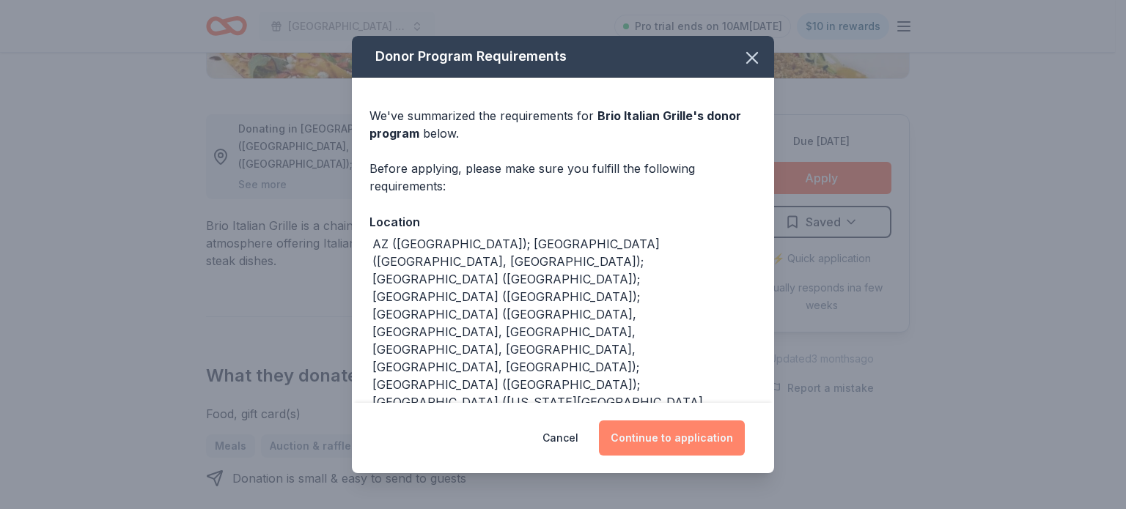
click at [701, 437] on button "Continue to application" at bounding box center [672, 438] width 146 height 35
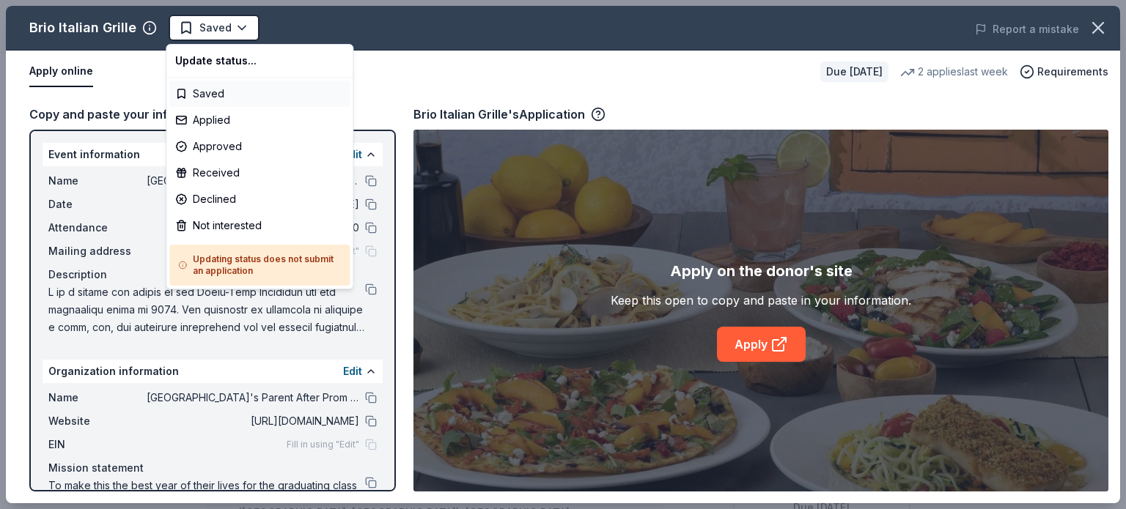
scroll to position [0, 0]
click at [208, 98] on div "Saved" at bounding box center [259, 94] width 180 height 26
